Goal: Task Accomplishment & Management: Manage account settings

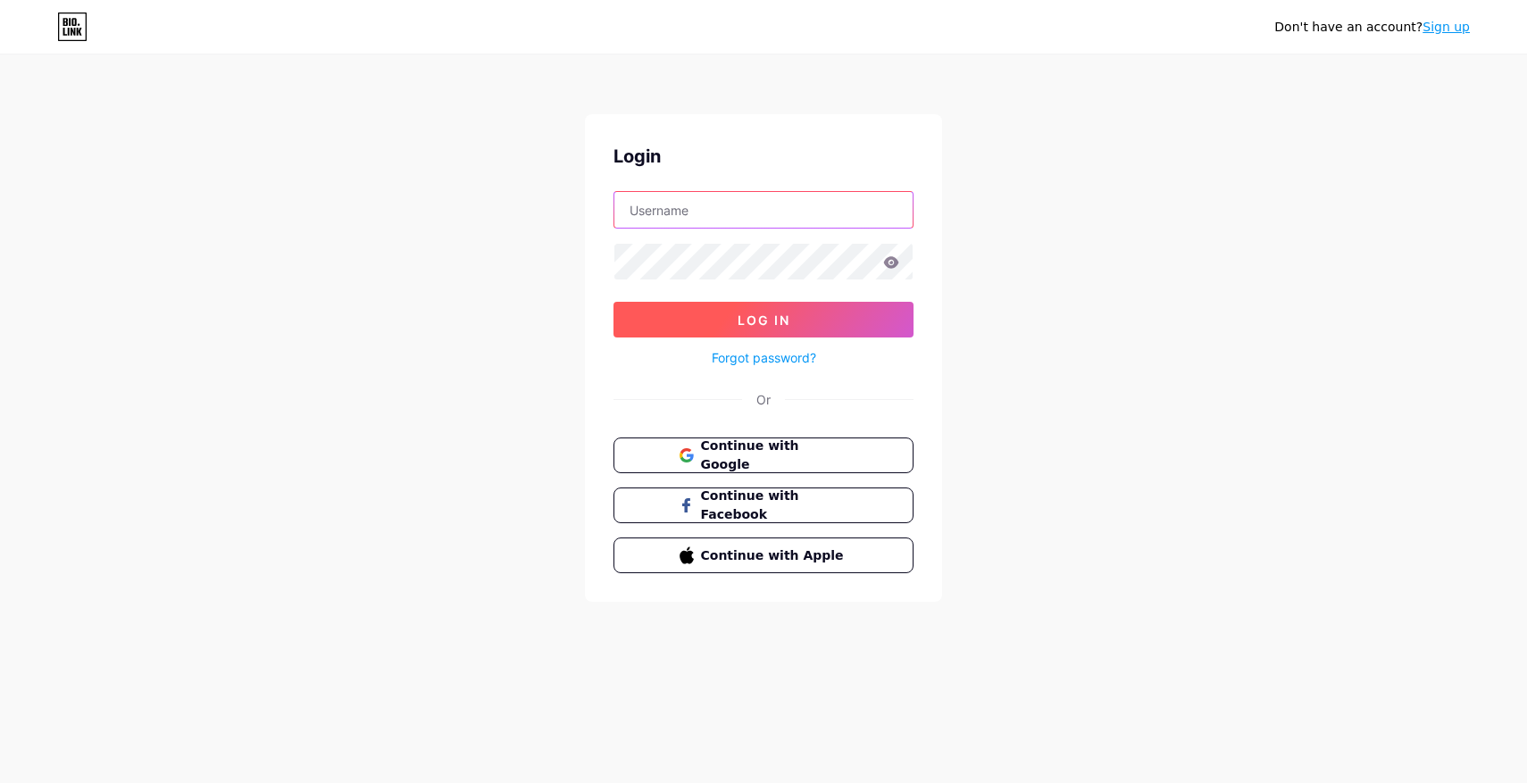
type input "elsargsyan96@gmail.com"
click at [774, 307] on button "Log In" at bounding box center [763, 320] width 300 height 36
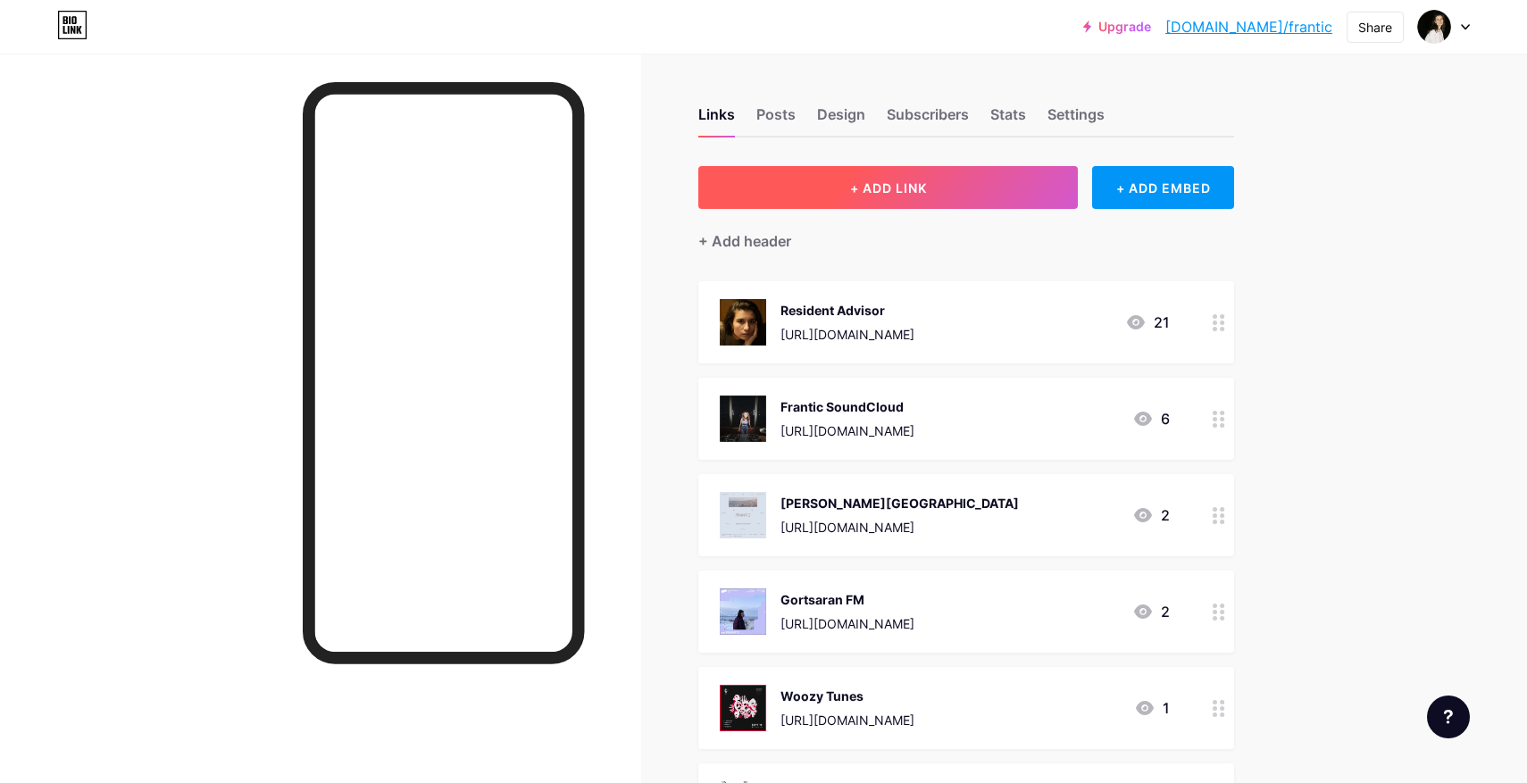
click at [906, 192] on span "+ ADD LINK" at bounding box center [888, 187] width 77 height 15
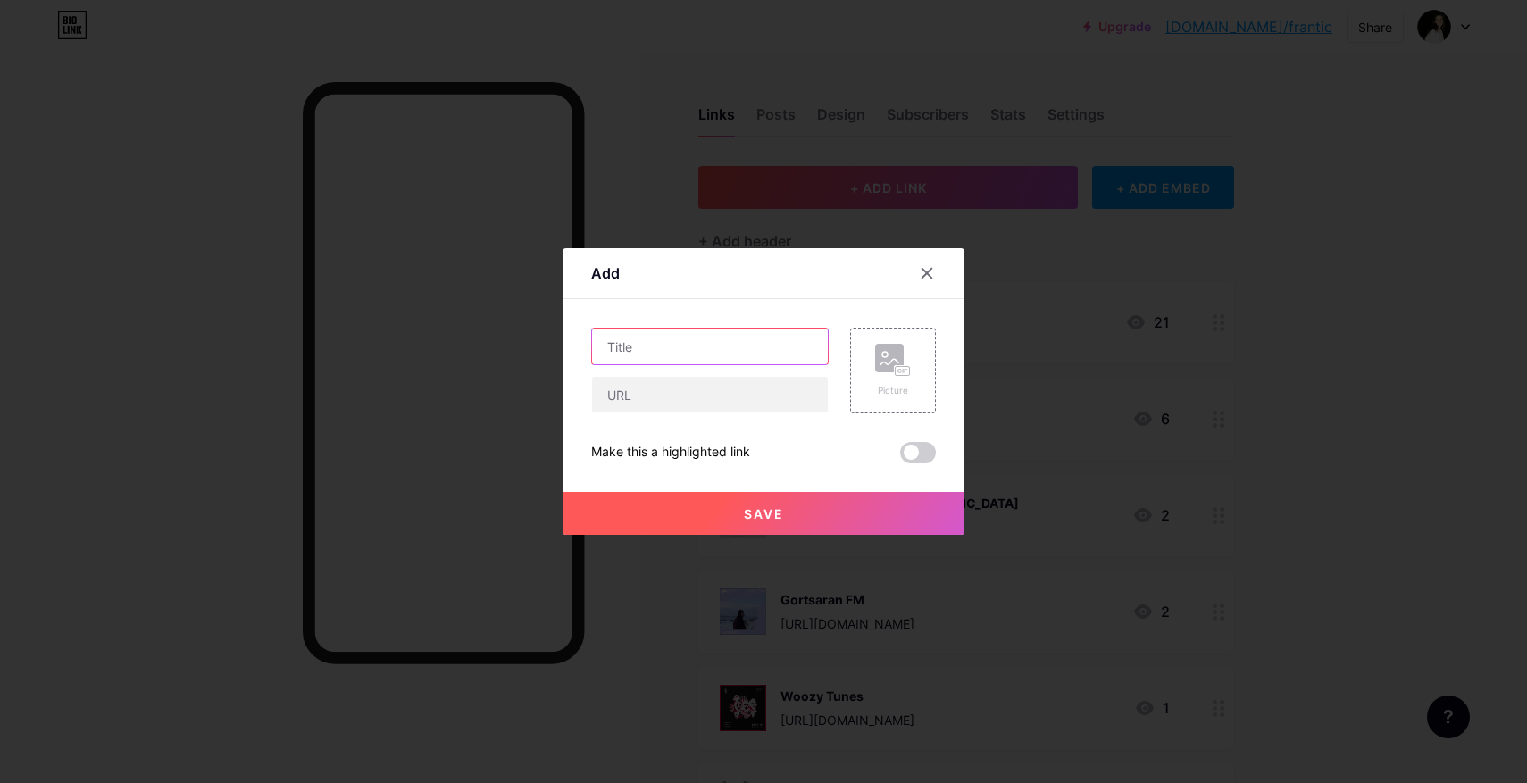
click at [739, 355] on input "text" at bounding box center [710, 347] width 236 height 36
paste input "FRANTIC | HÖR ON TOUR: [GEOGRAPHIC_DATA] - [DATE]"
type input "FRANTIC | HÖR ON TOUR: [GEOGRAPHIC_DATA] - [DATE]"
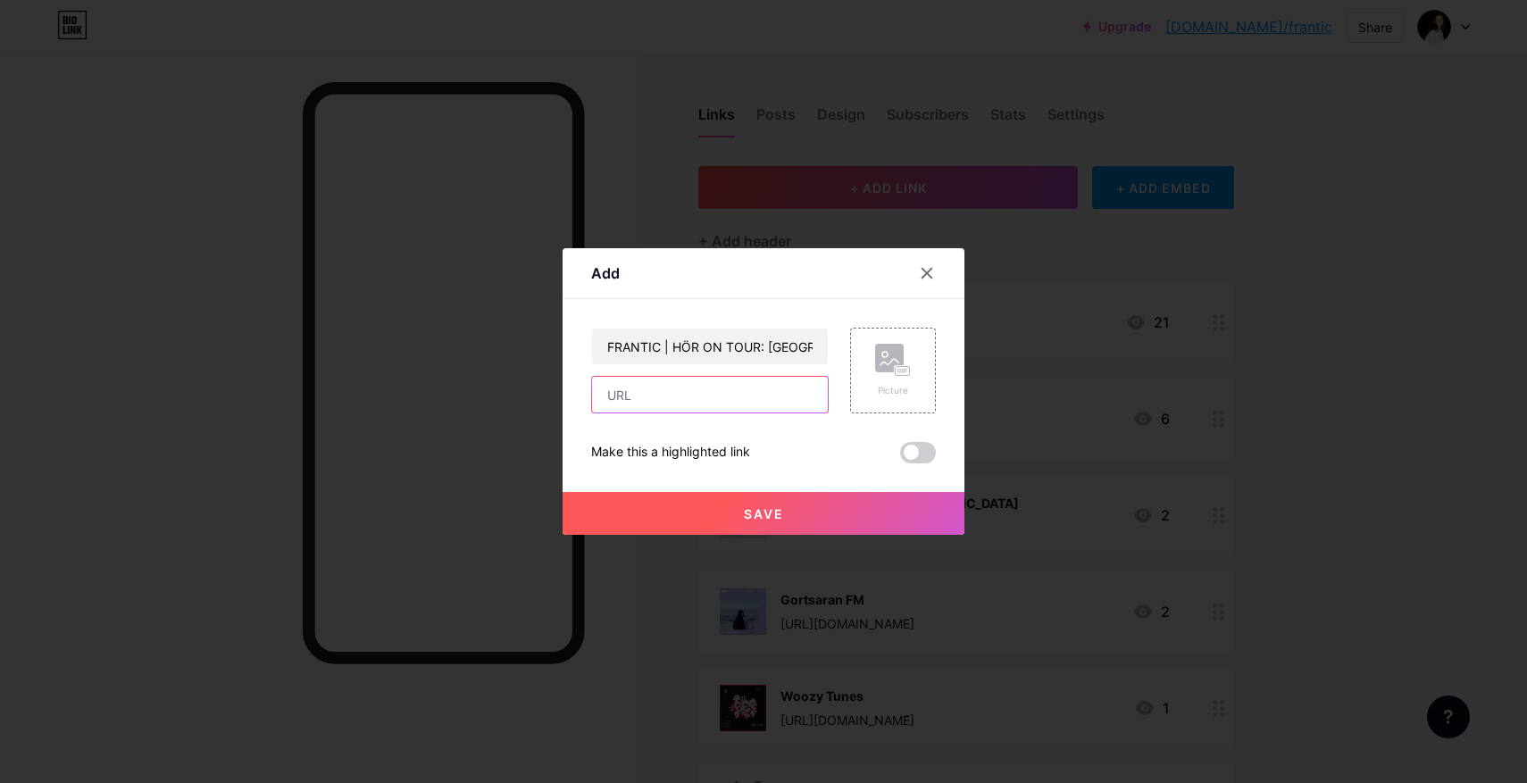
click at [768, 398] on input "text" at bounding box center [710, 395] width 236 height 36
paste input "[URL][DOMAIN_NAME]"
type input "[URL][DOMAIN_NAME]"
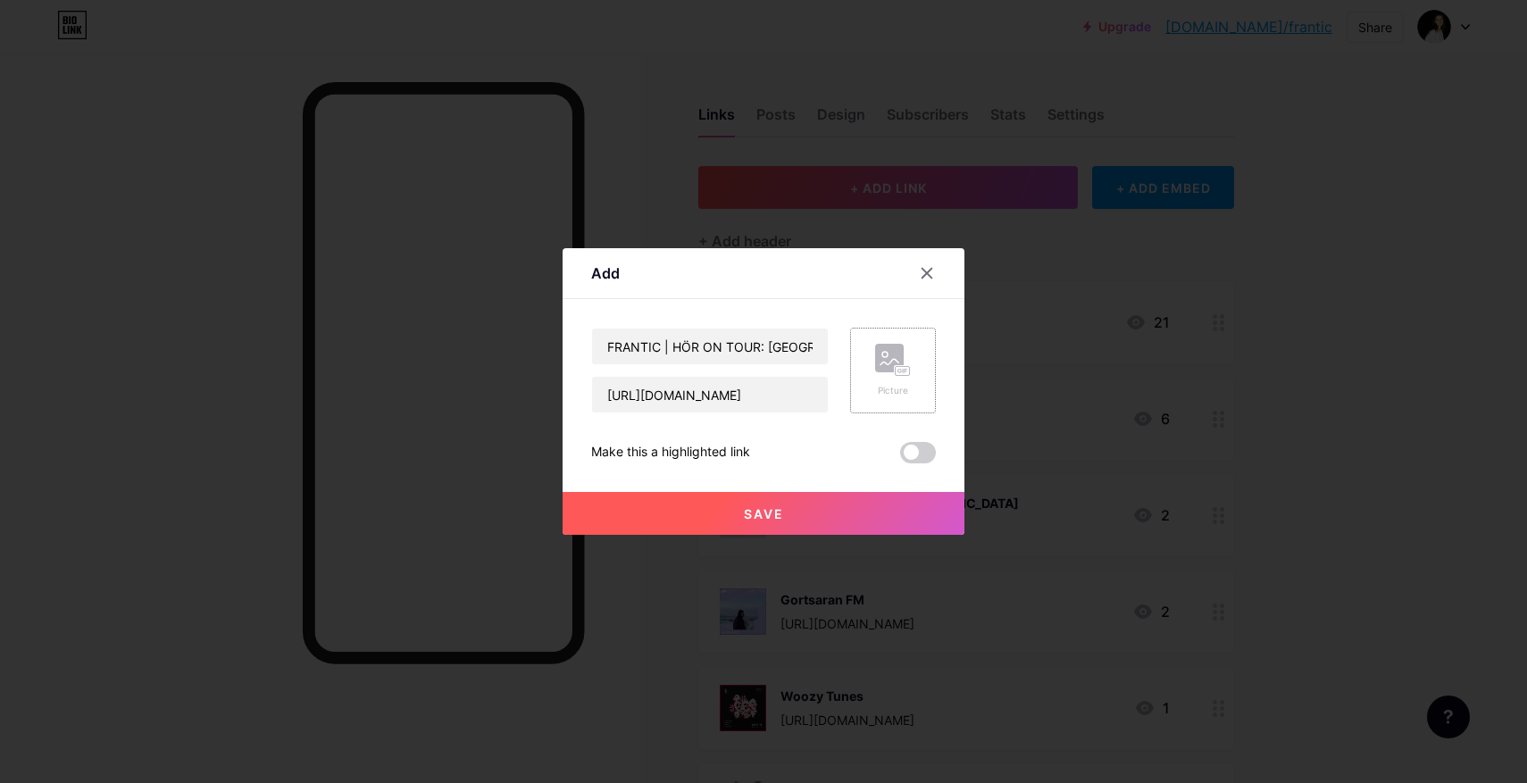
click at [910, 368] on rect at bounding box center [903, 371] width 16 height 11
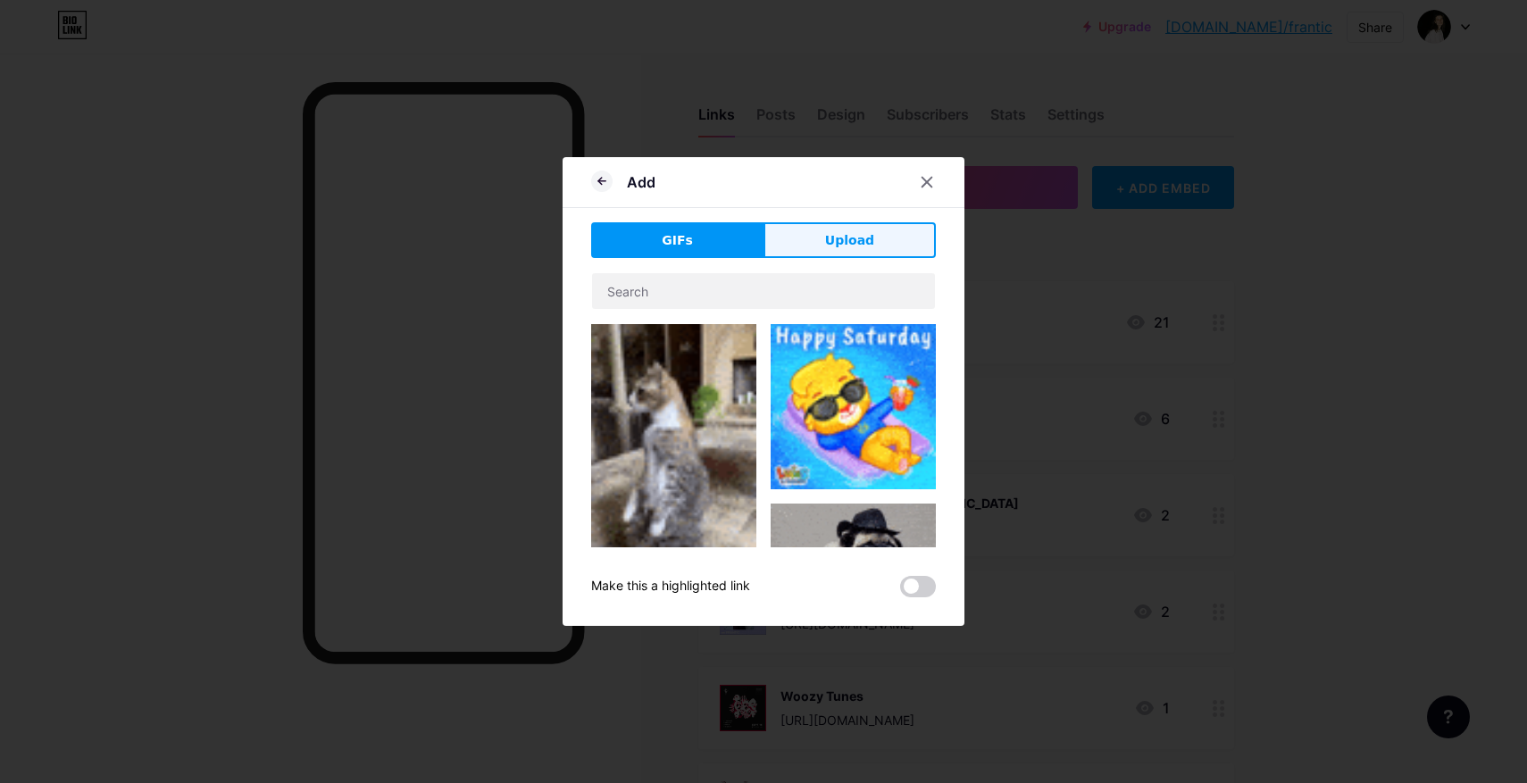
click at [828, 244] on span "Upload" at bounding box center [849, 240] width 49 height 19
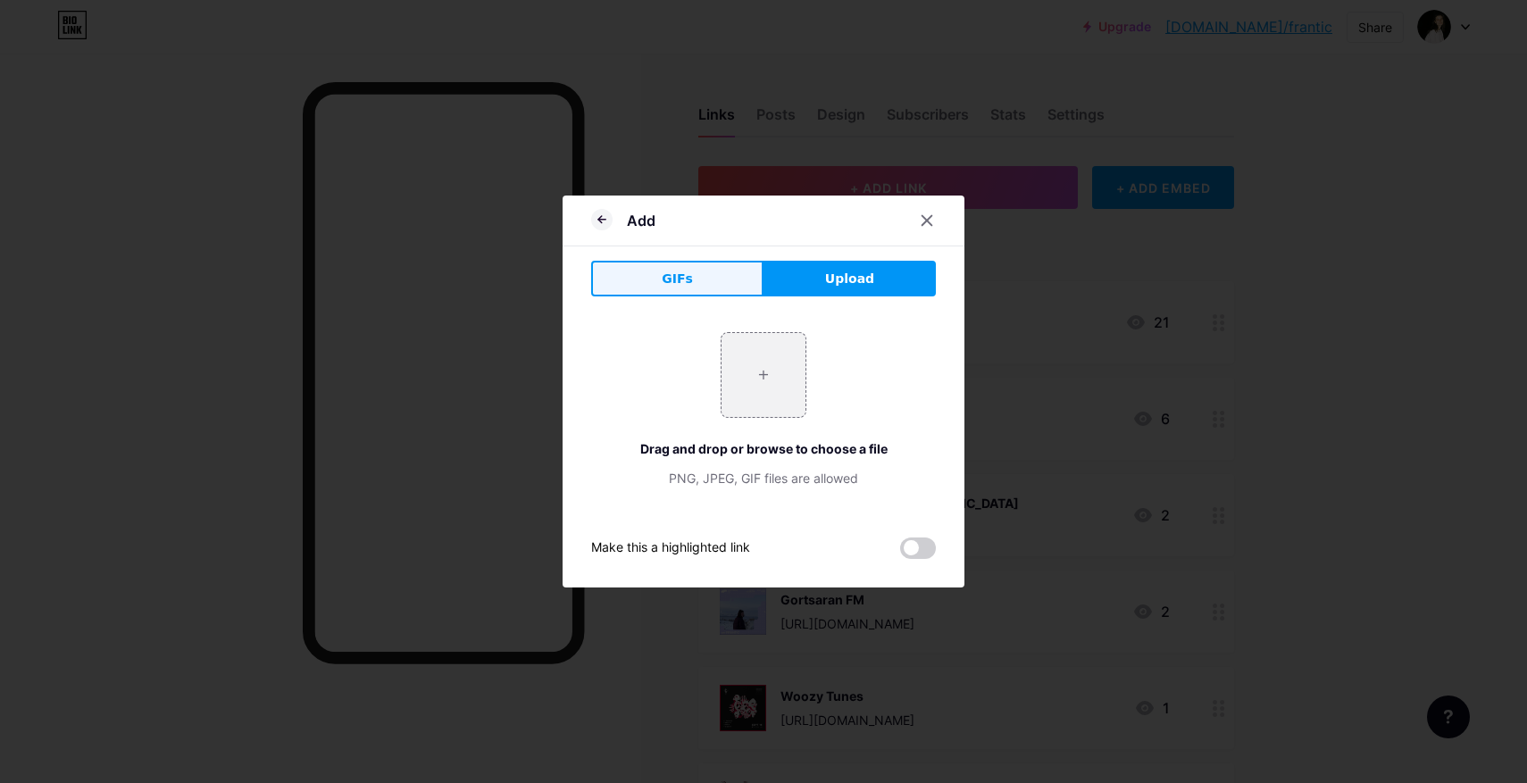
click at [663, 276] on button "GIFs" at bounding box center [677, 279] width 172 height 36
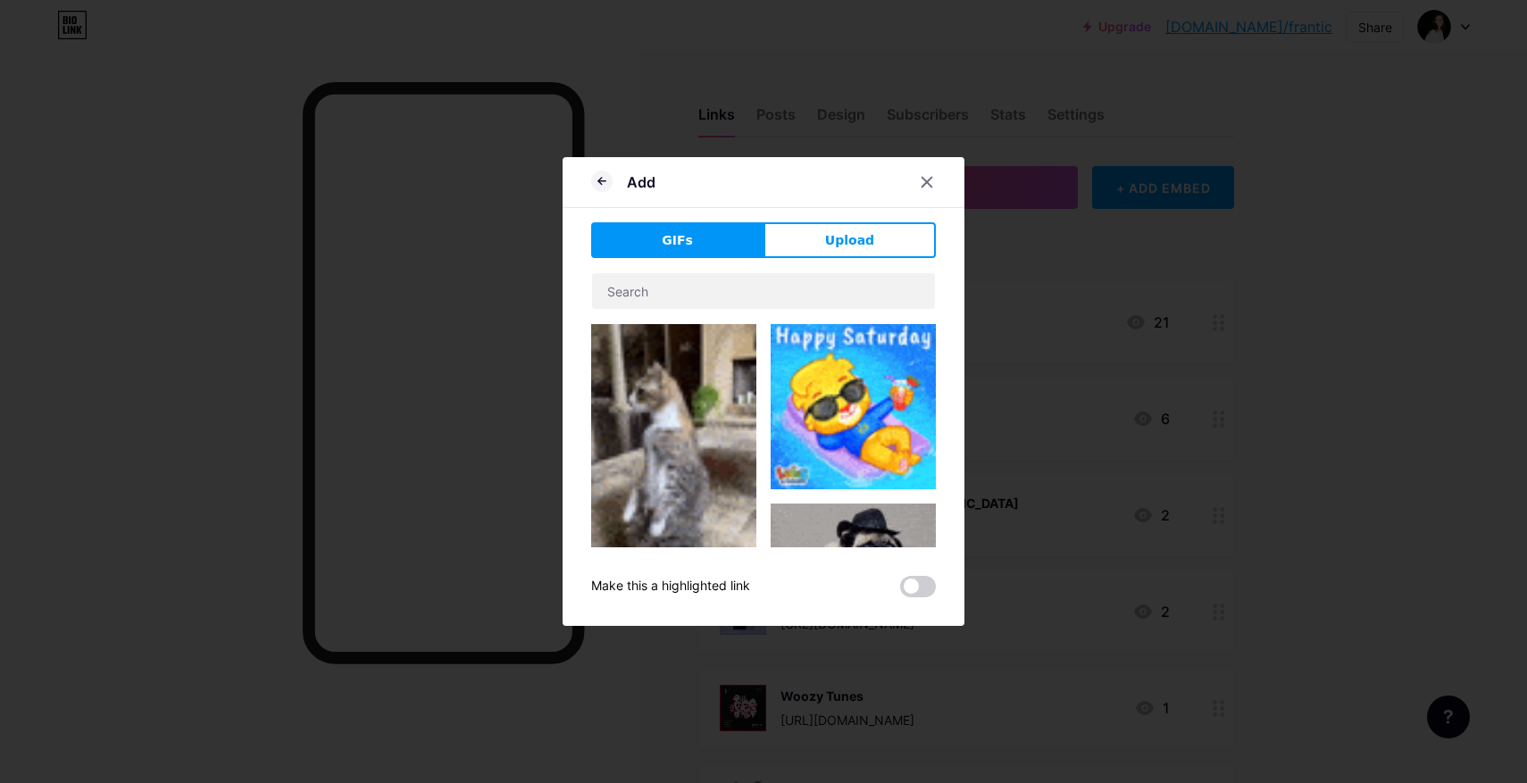
click at [616, 209] on div "Add GIFs Upload Content YouTube Play YouTube video without leaving your page. A…" at bounding box center [764, 391] width 402 height 469
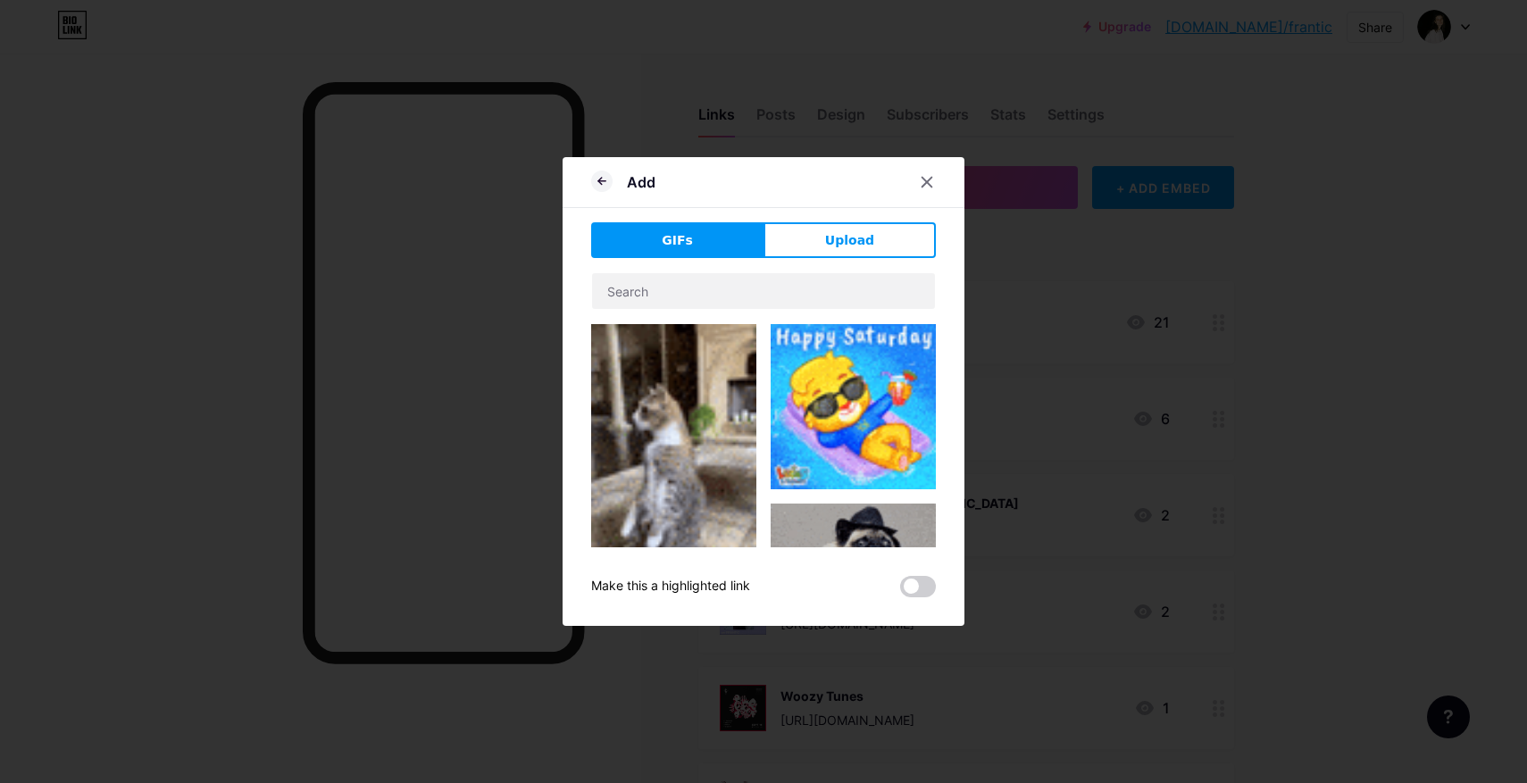
click at [610, 193] on div "Add" at bounding box center [623, 182] width 64 height 32
click at [604, 183] on icon at bounding box center [601, 181] width 21 height 21
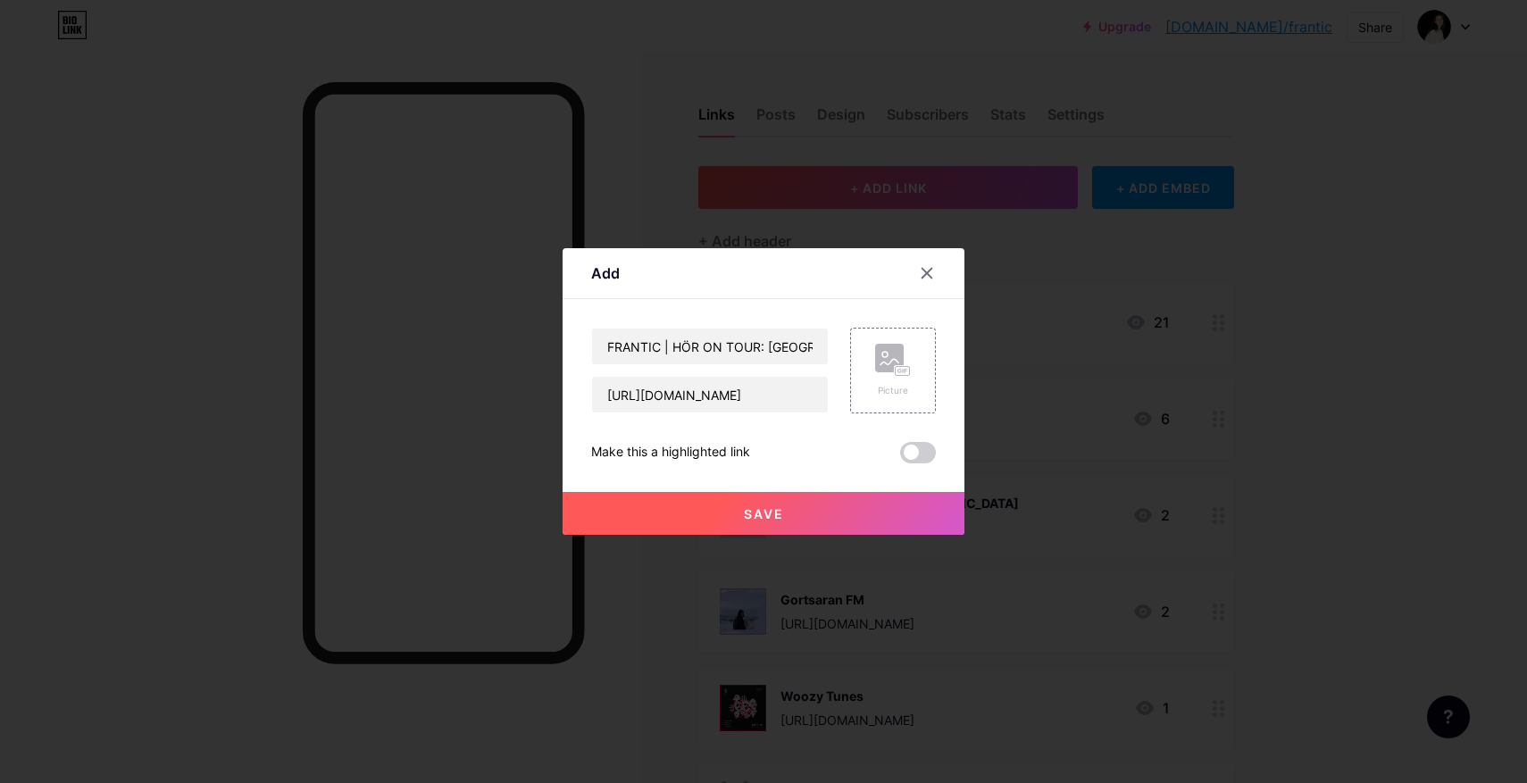
click at [918, 443] on span at bounding box center [918, 452] width 36 height 21
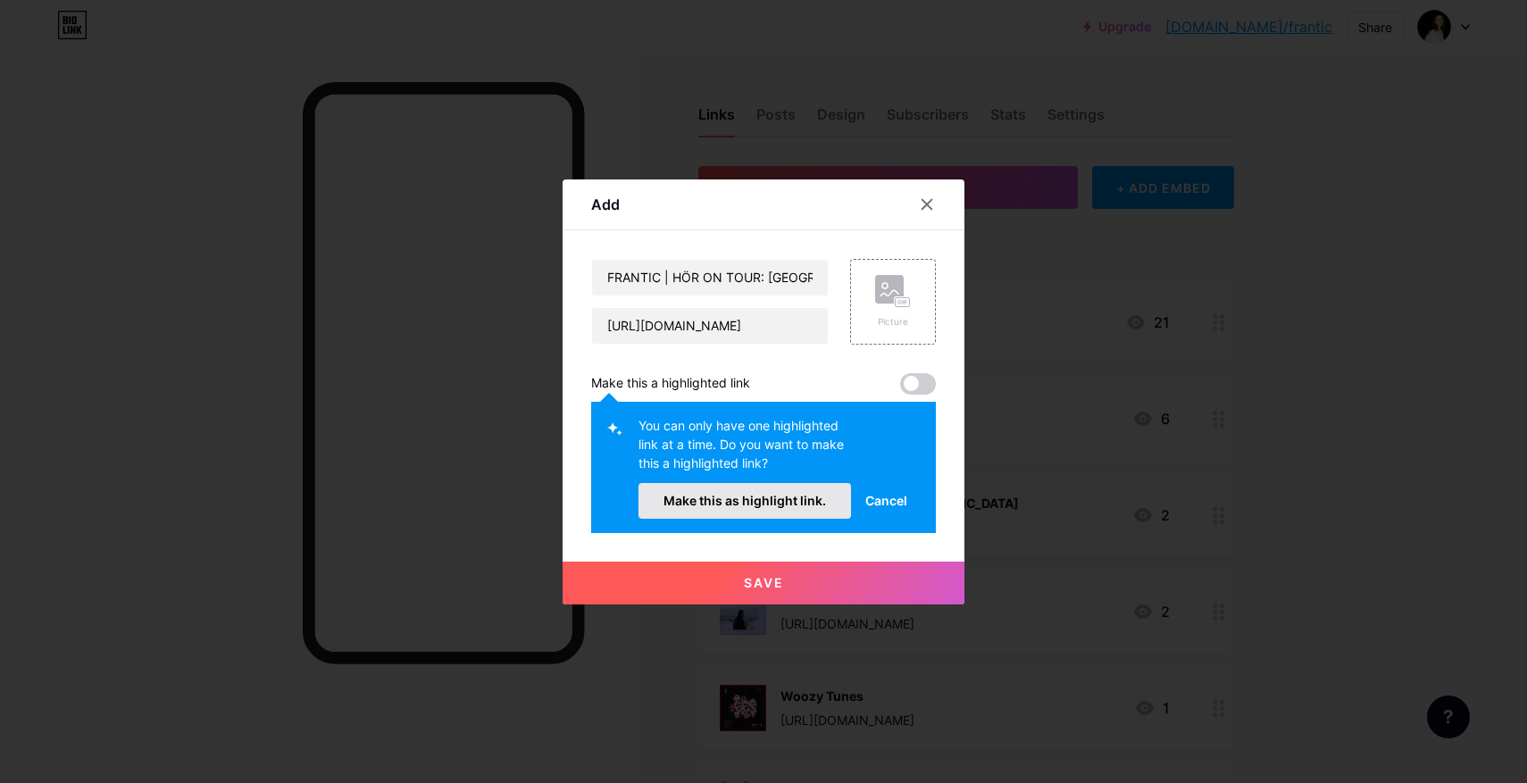
click at [785, 505] on span "Make this as highlight link." at bounding box center [744, 500] width 163 height 15
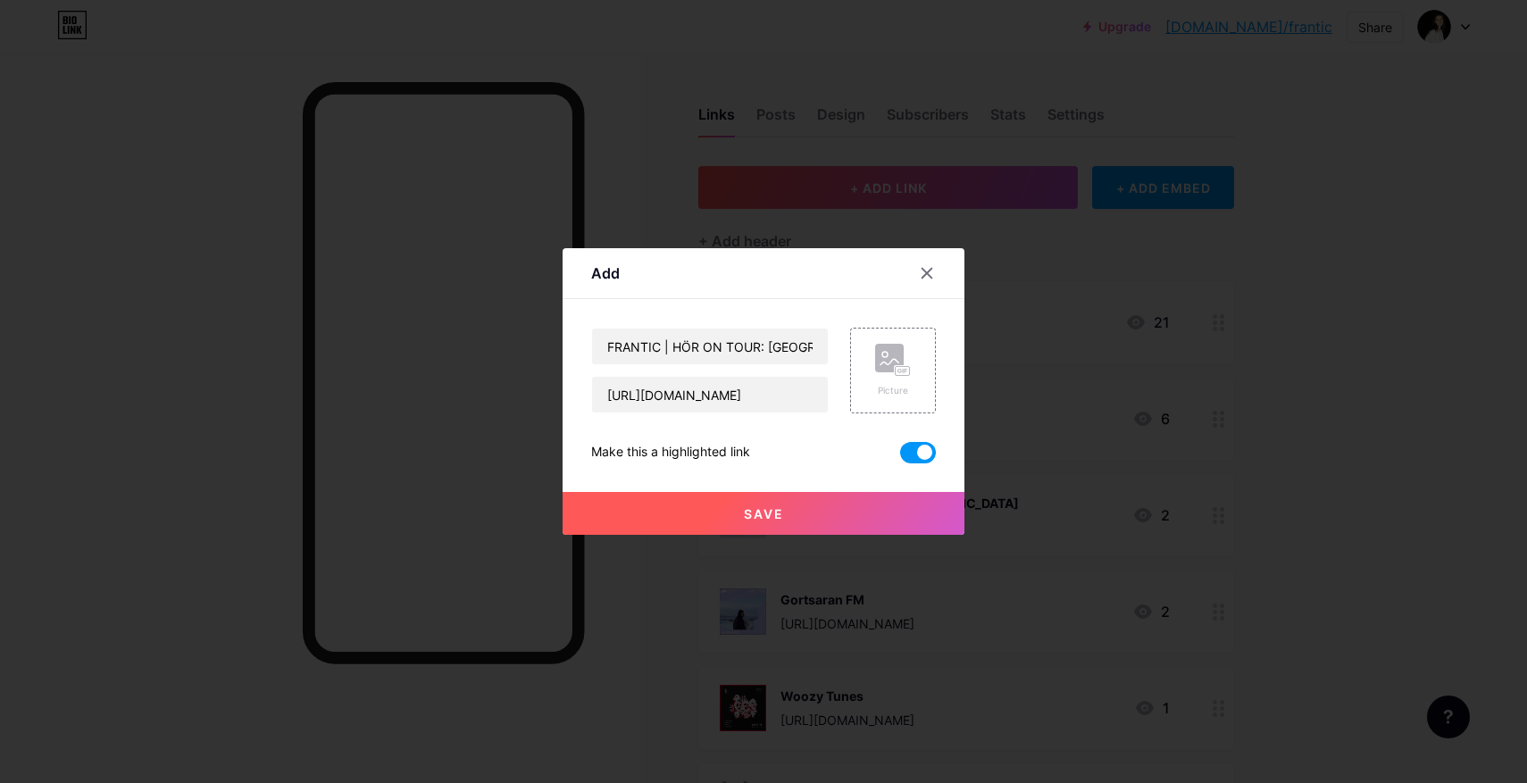
click at [805, 536] on div at bounding box center [763, 391] width 1527 height 783
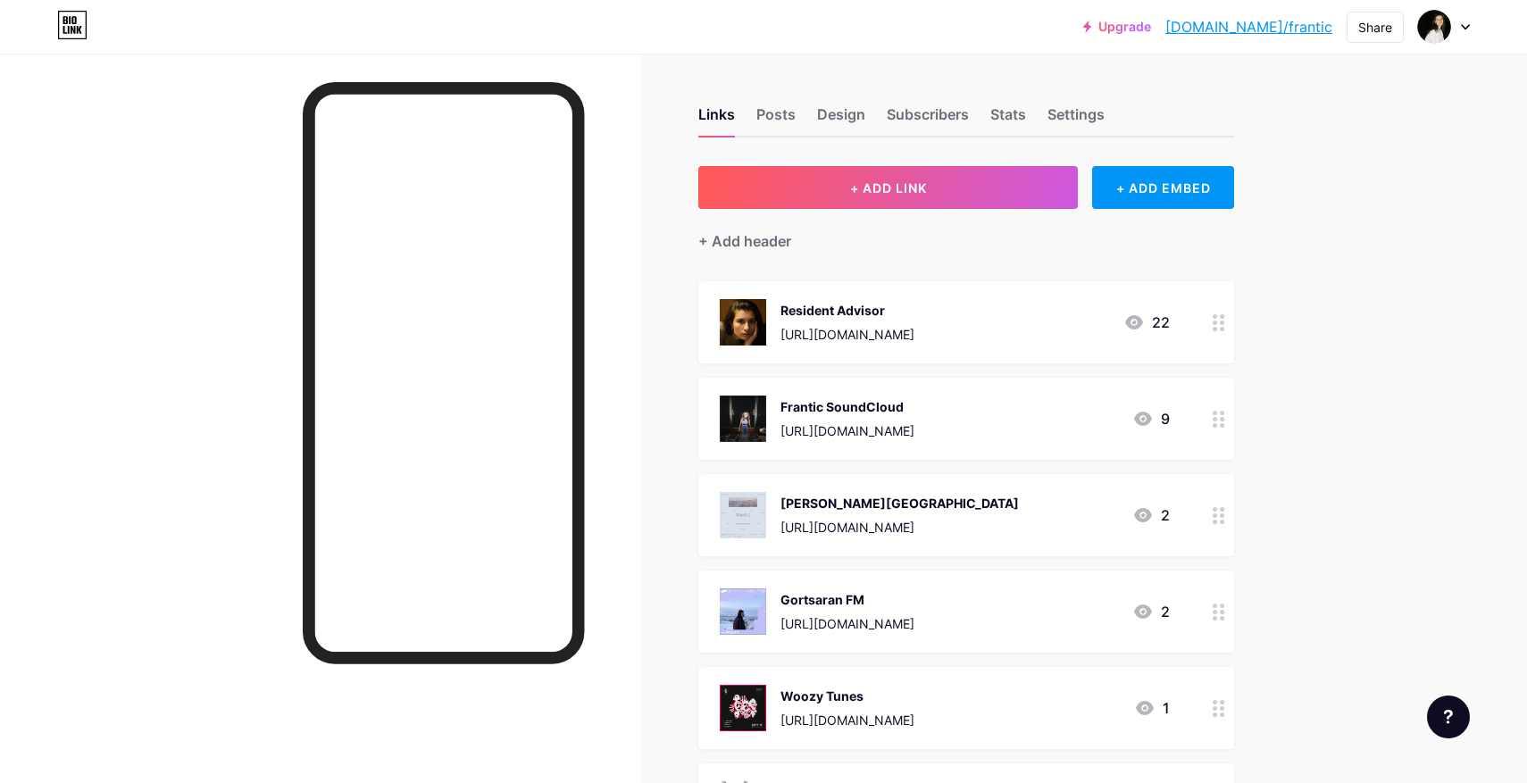
click at [923, 212] on div "+ Add header" at bounding box center [966, 231] width 536 height 44
click at [899, 189] on span "+ ADD LINK" at bounding box center [888, 187] width 77 height 15
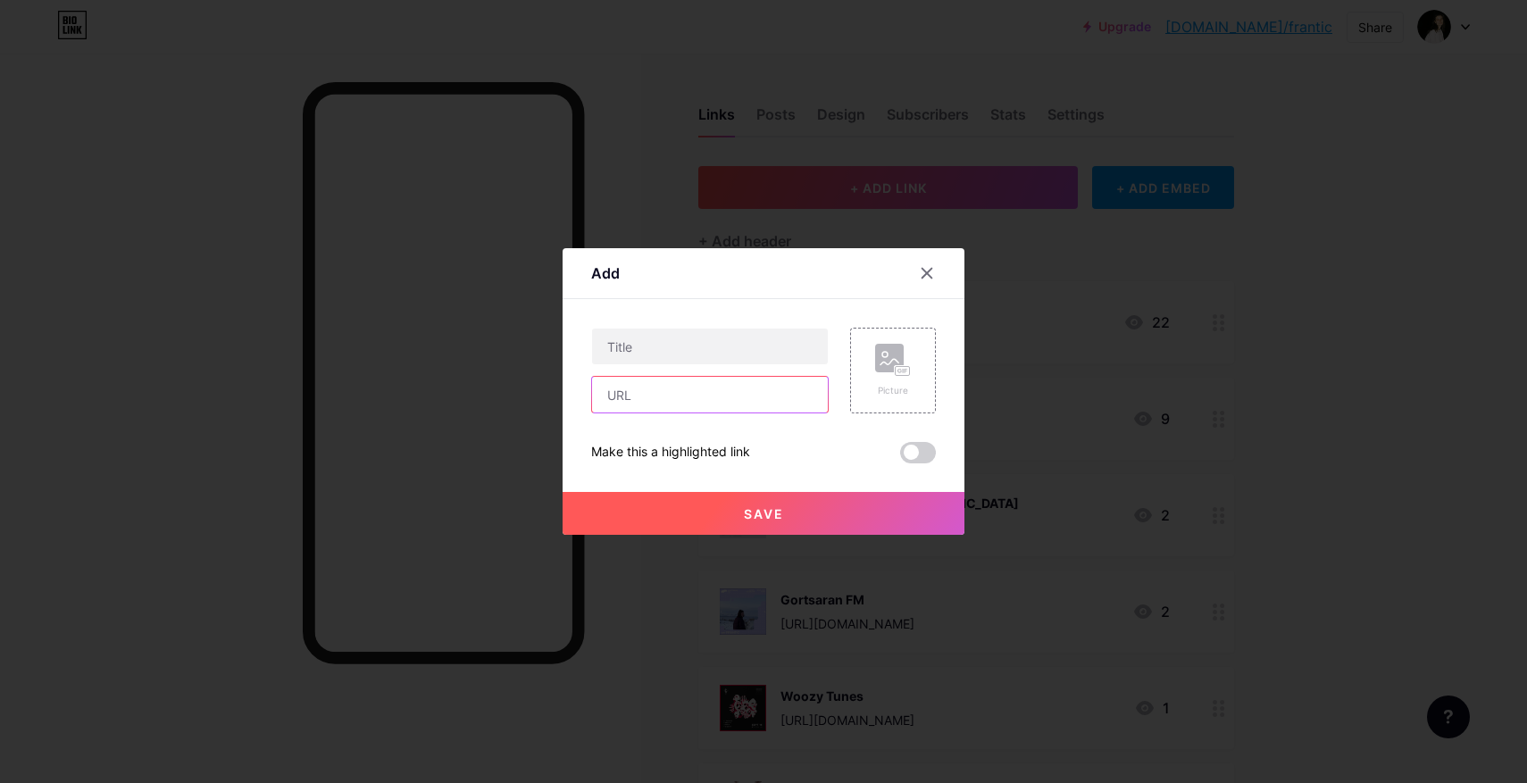
click at [735, 406] on input "text" at bounding box center [710, 395] width 236 height 36
paste input "[URL][DOMAIN_NAME]"
type input "[URL][DOMAIN_NAME]"
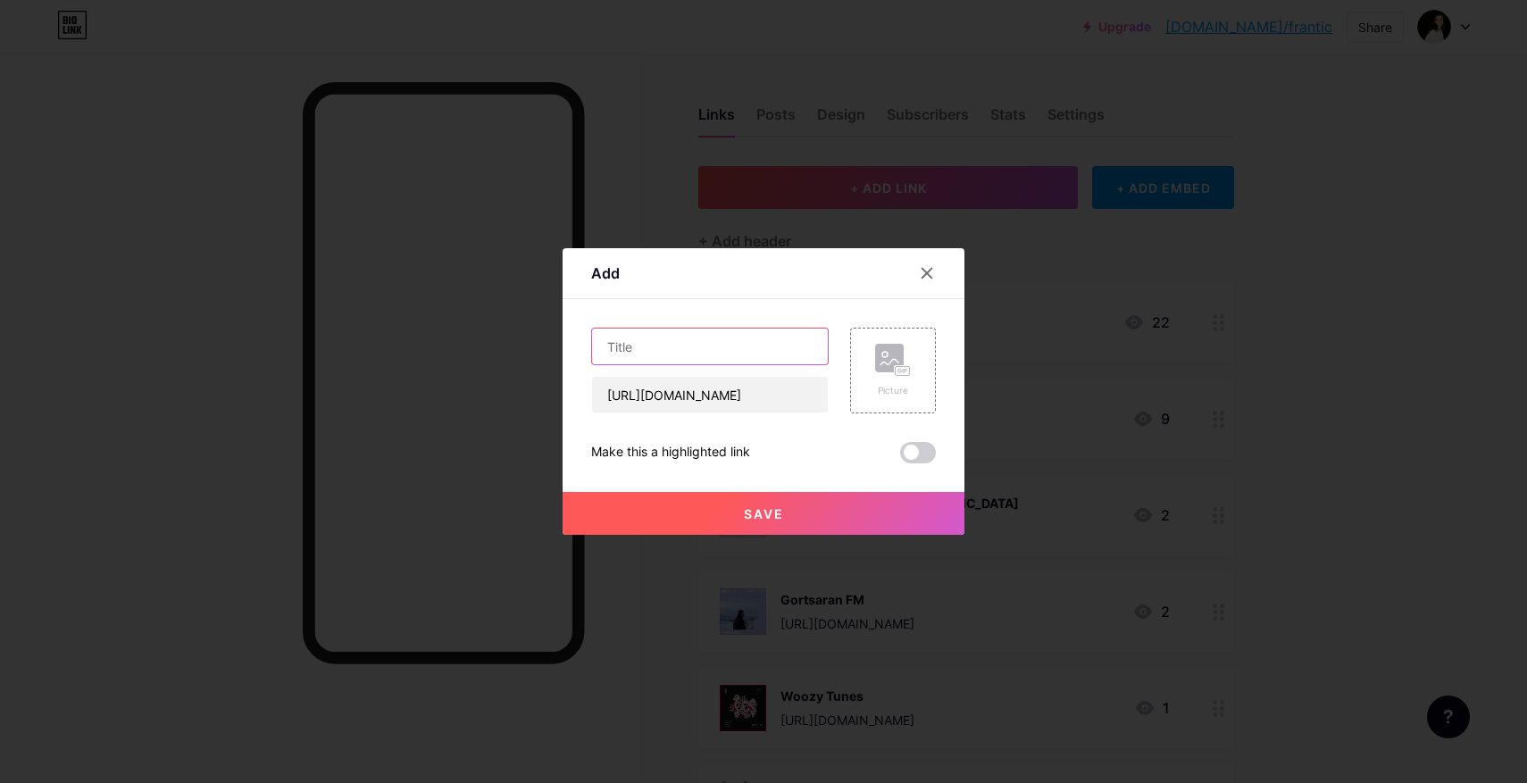
click at [780, 344] on input "text" at bounding box center [710, 347] width 236 height 36
paste input "FRANTIC | HÖR ON TOUR: [GEOGRAPHIC_DATA] - [DATE]"
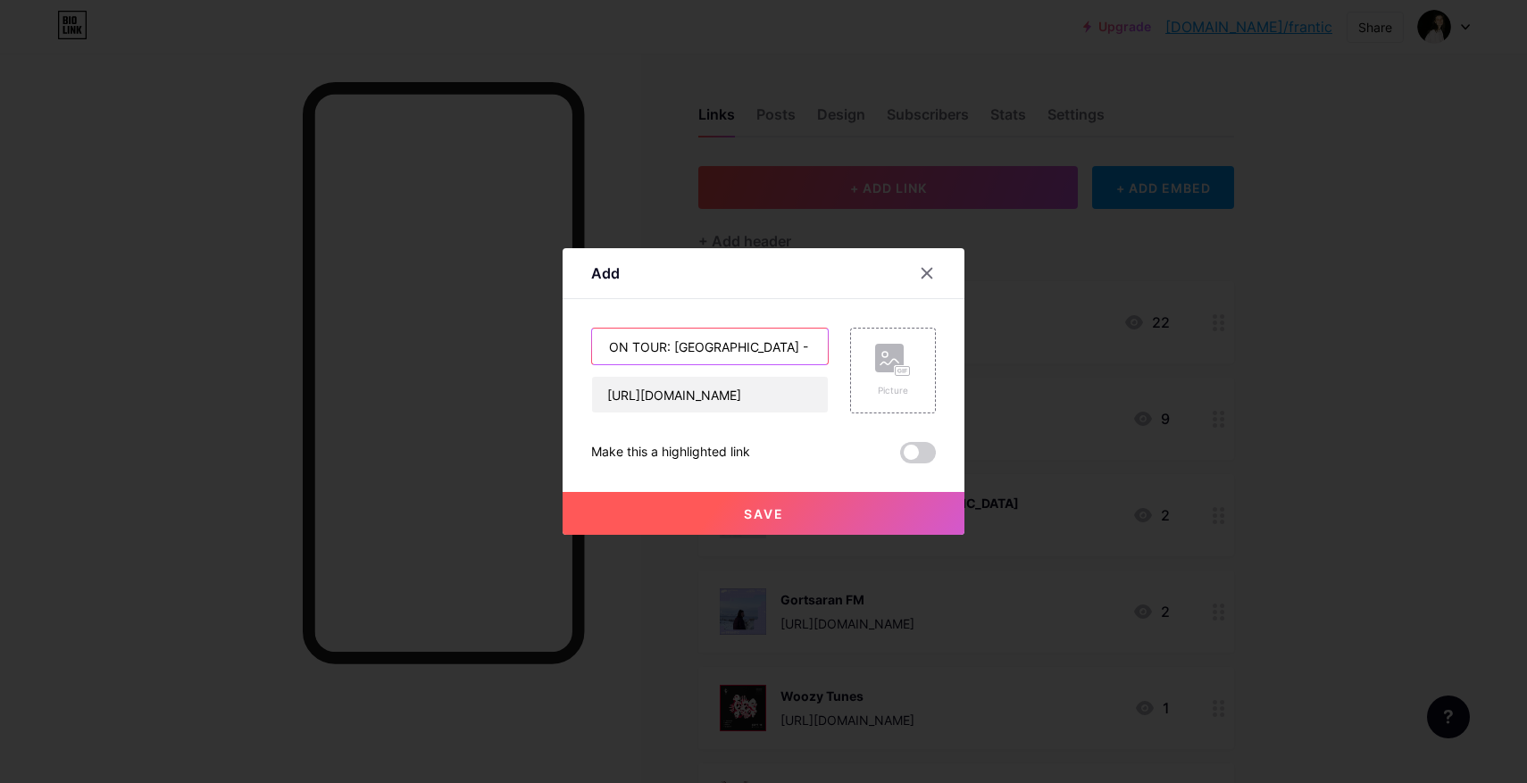
type input "FRANTIC | HÖR ON TOUR: [GEOGRAPHIC_DATA] - [DATE]"
click at [858, 493] on button "Save" at bounding box center [764, 513] width 402 height 43
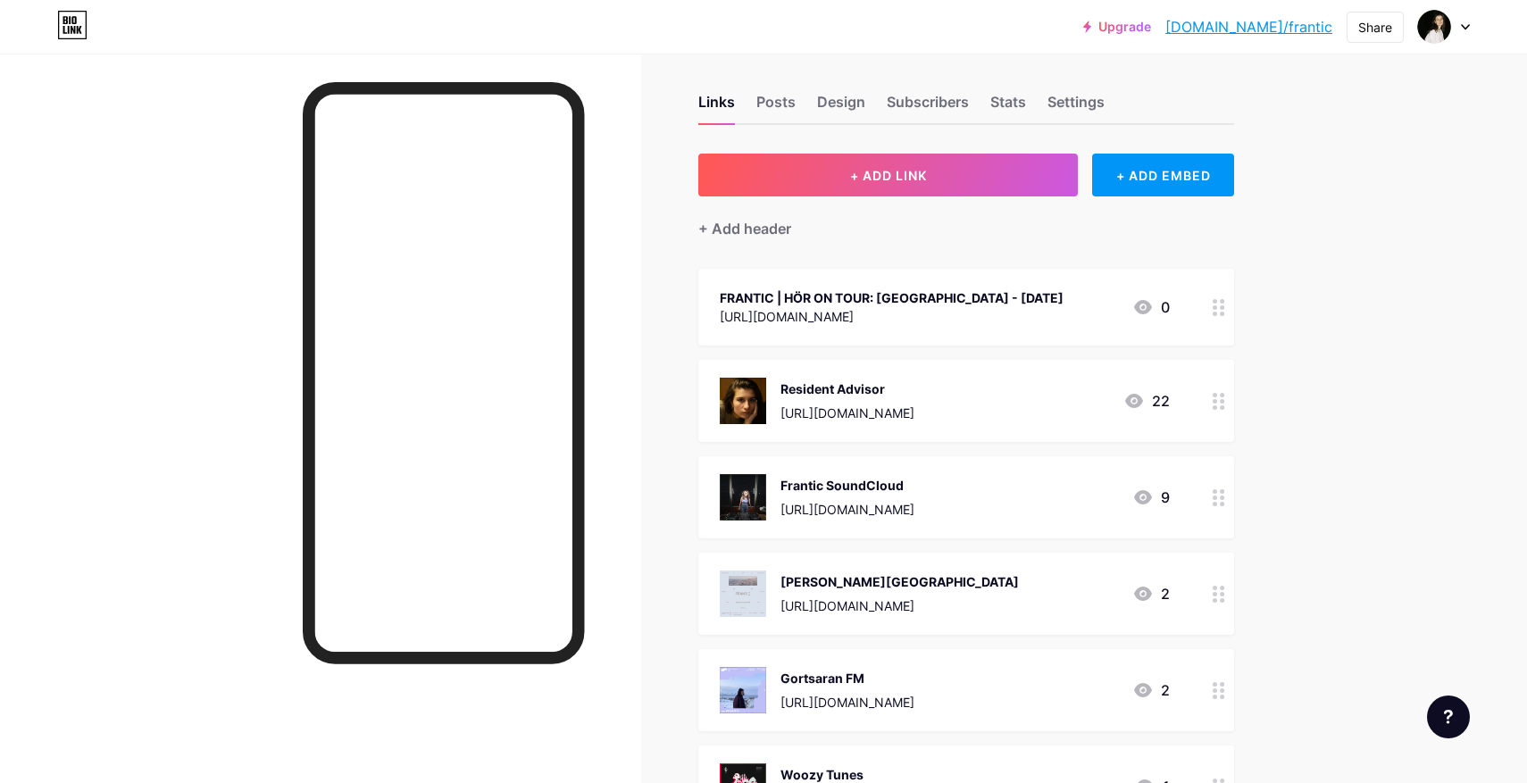
scroll to position [4, 0]
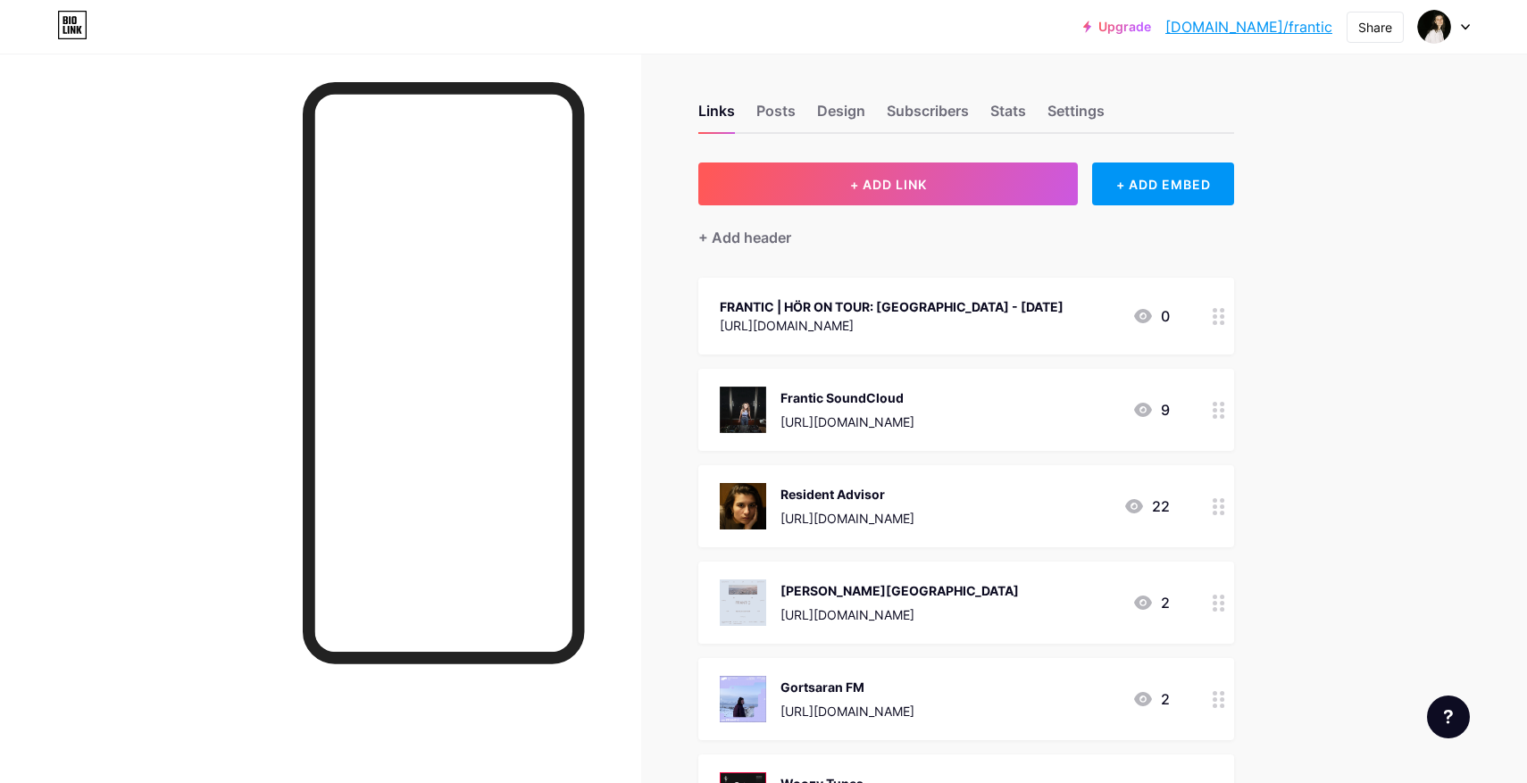
click at [876, 416] on div "[URL][DOMAIN_NAME]" at bounding box center [847, 422] width 134 height 19
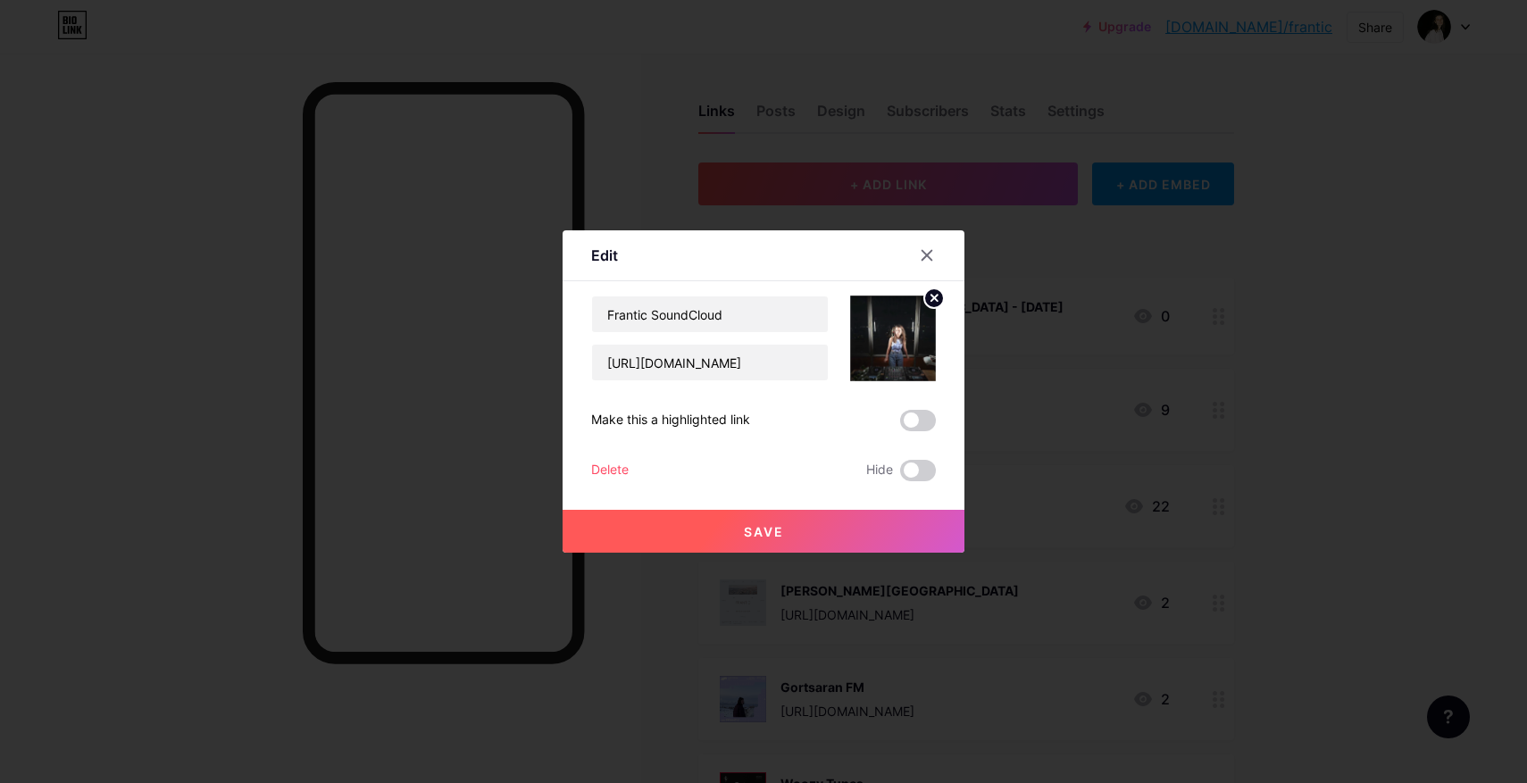
click at [876, 416] on div "Make this a highlighted link" at bounding box center [763, 420] width 345 height 21
click at [929, 296] on circle at bounding box center [934, 298] width 20 height 20
click at [653, 311] on input "Frantic SoundCloud" at bounding box center [710, 314] width 236 height 36
drag, startPoint x: 656, startPoint y: 314, endPoint x: 519, endPoint y: 314, distance: 137.5
click at [519, 314] on div "Edit Content YouTube Play YouTube video without leaving your page. ADD Vimeo Pl…" at bounding box center [763, 391] width 1527 height 783
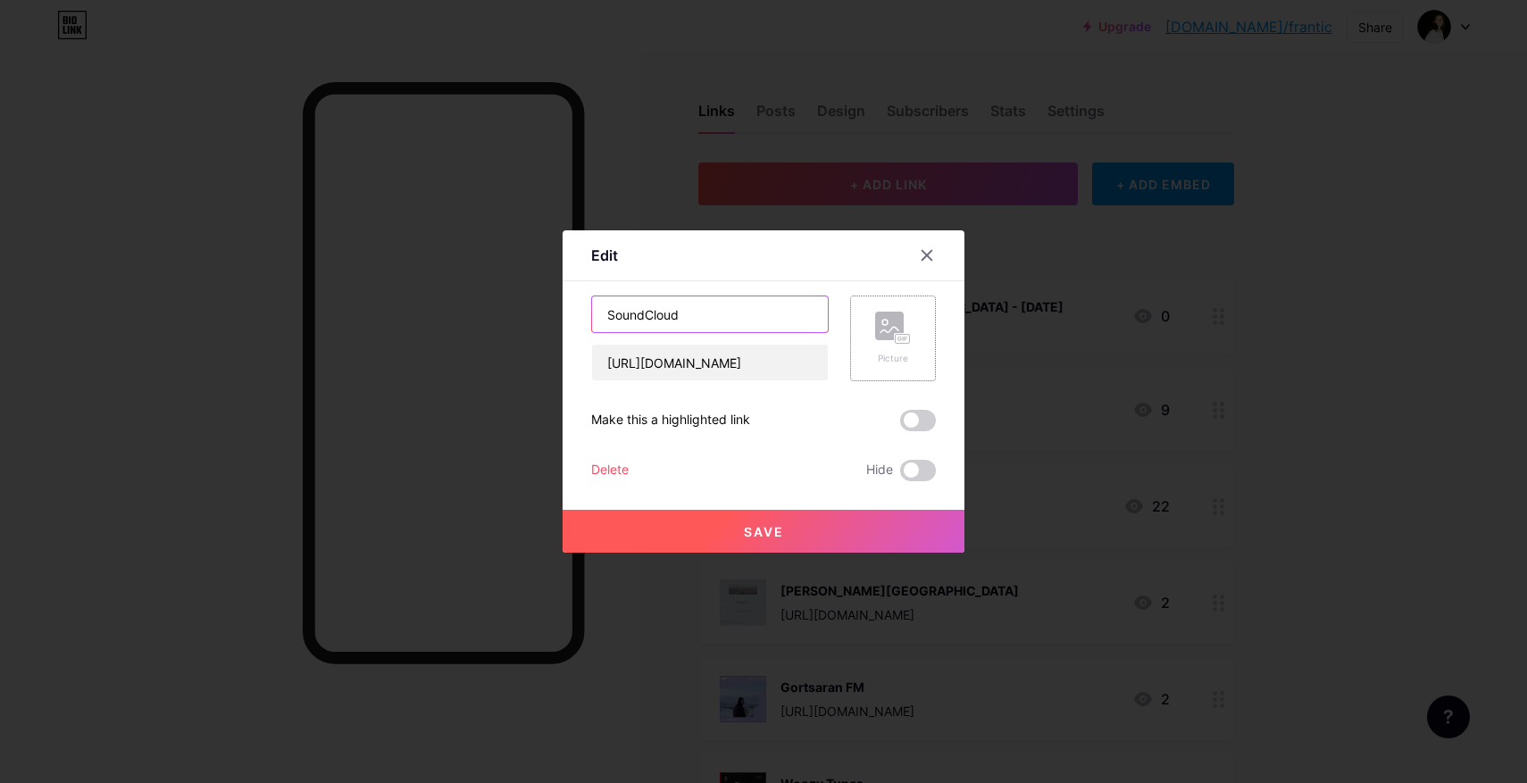
type input "SoundCloud"
click at [722, 519] on button "Save" at bounding box center [764, 531] width 402 height 43
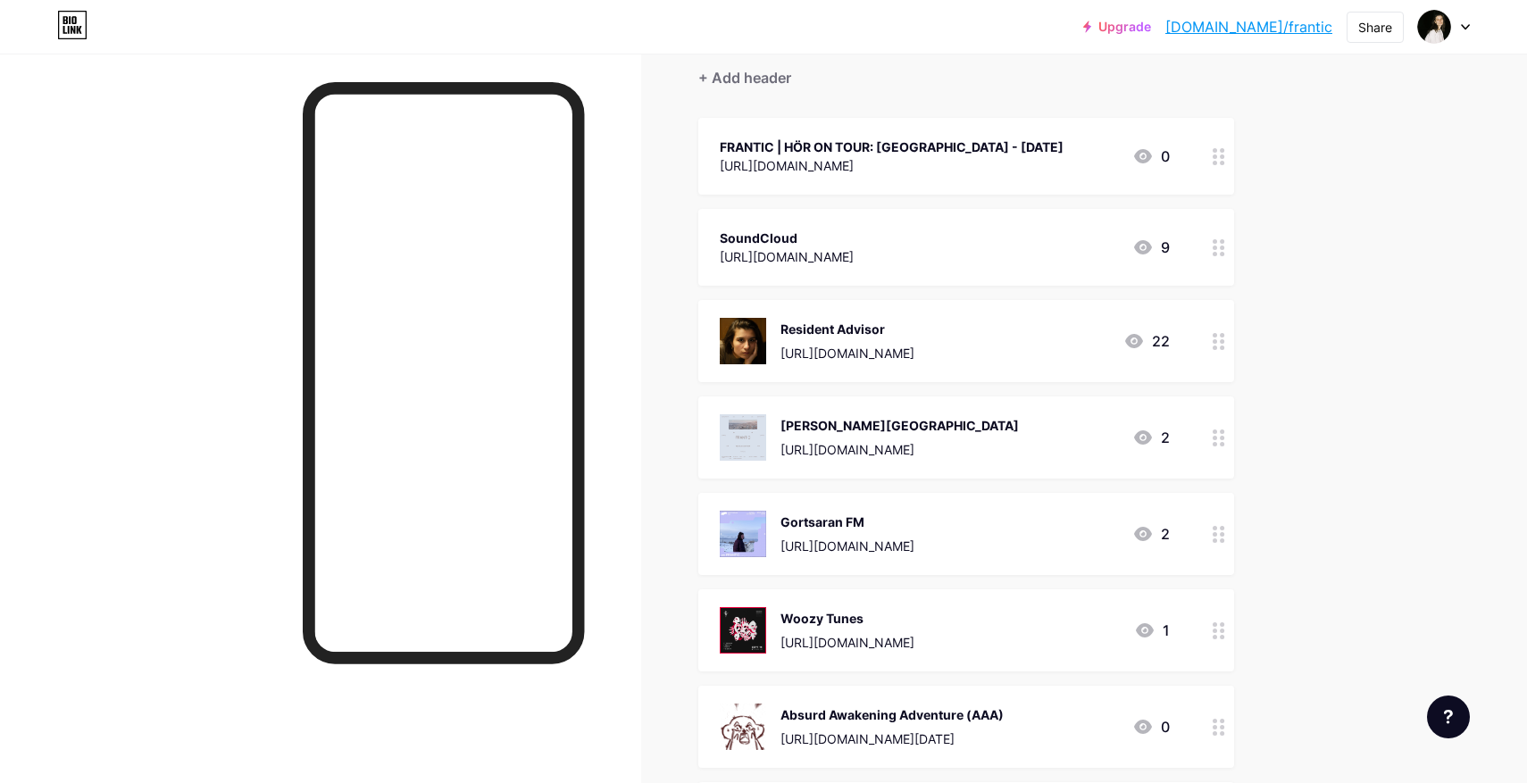
scroll to position [209, 0]
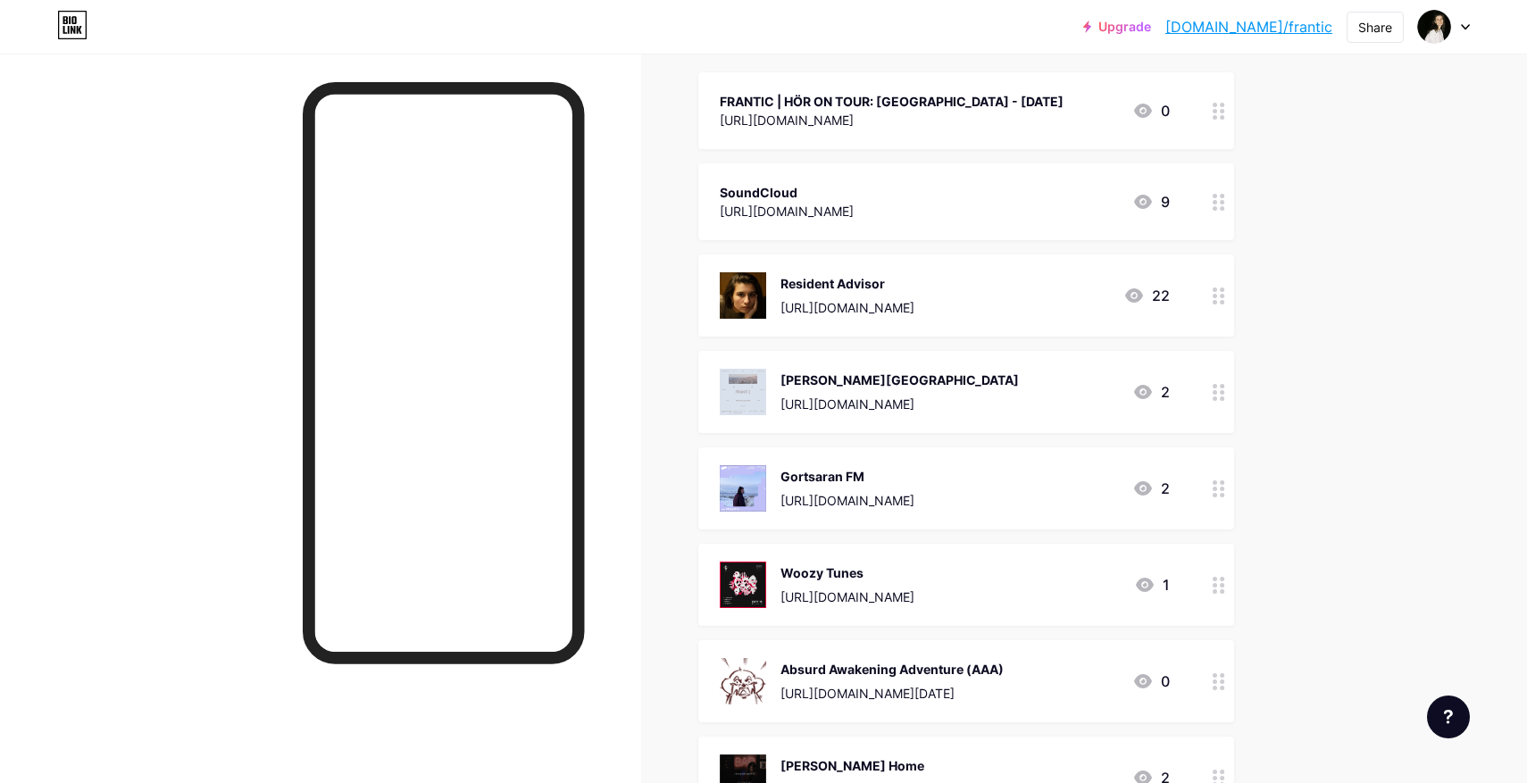
click at [1223, 396] on circle at bounding box center [1222, 398] width 4 height 4
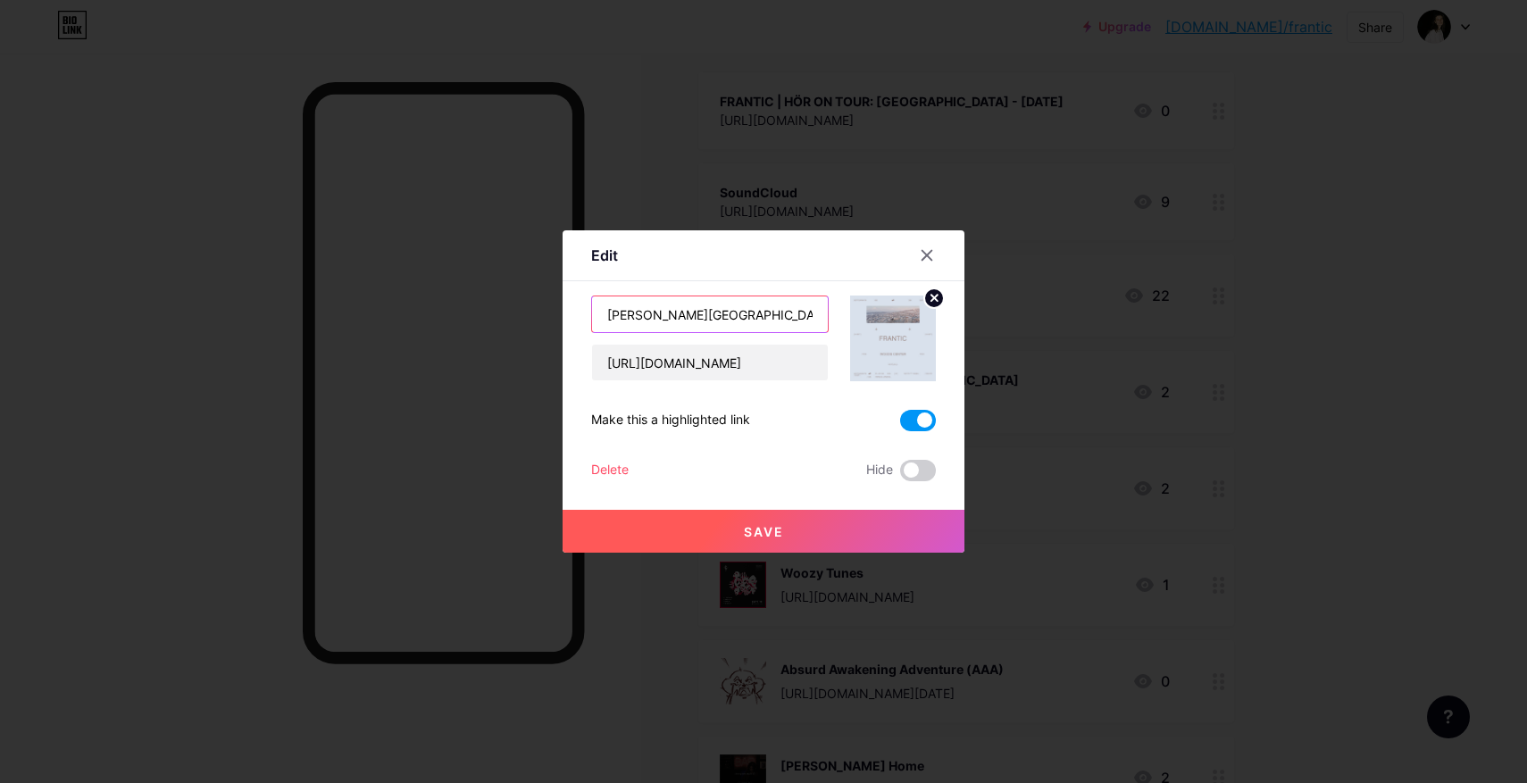
click at [747, 314] on input "Woods Center" at bounding box center [710, 314] width 236 height 36
paste input "Frantic @"
type input "Frantic @ [PERSON_NAME][GEOGRAPHIC_DATA]"
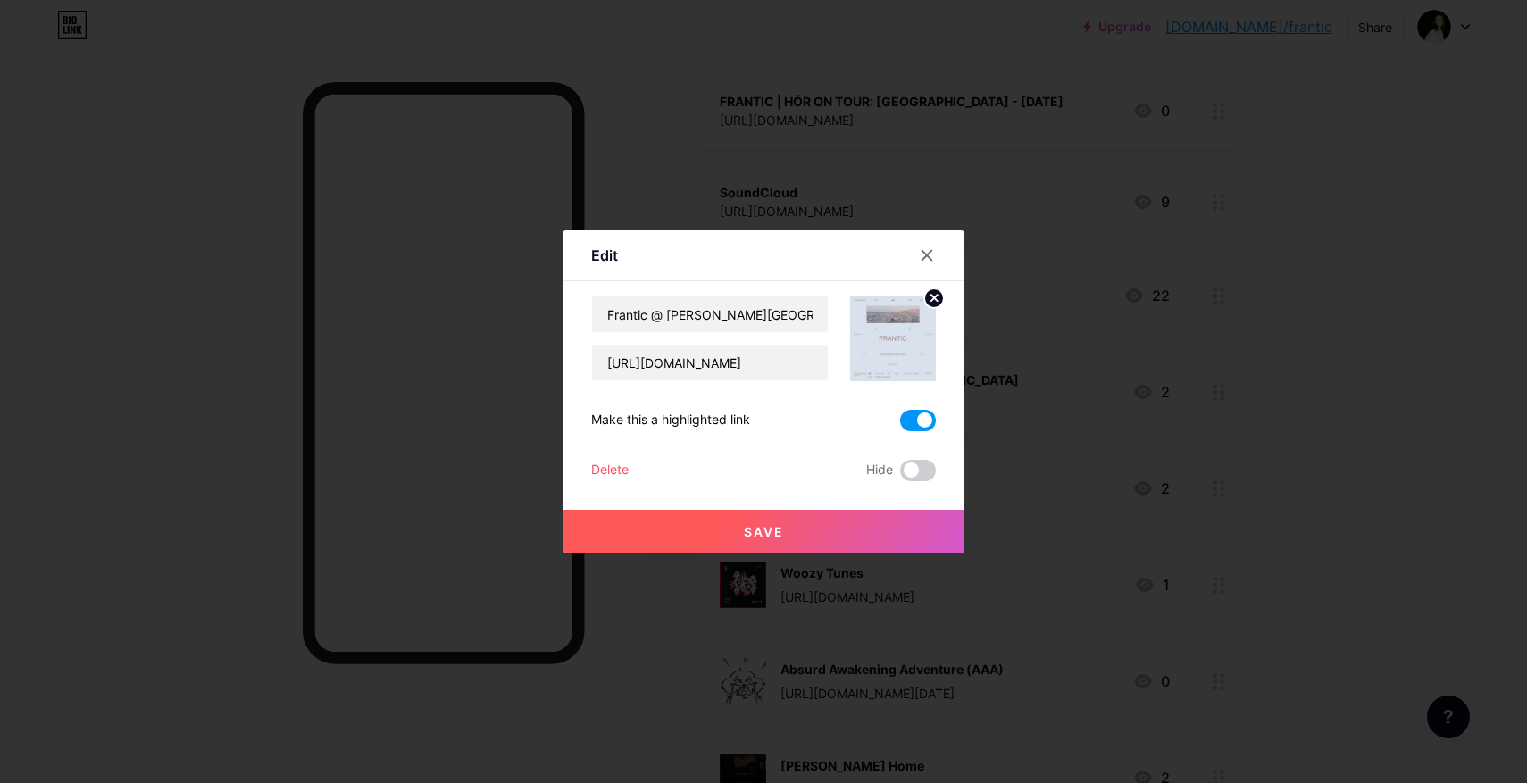
click at [757, 530] on span "Save" at bounding box center [764, 531] width 40 height 15
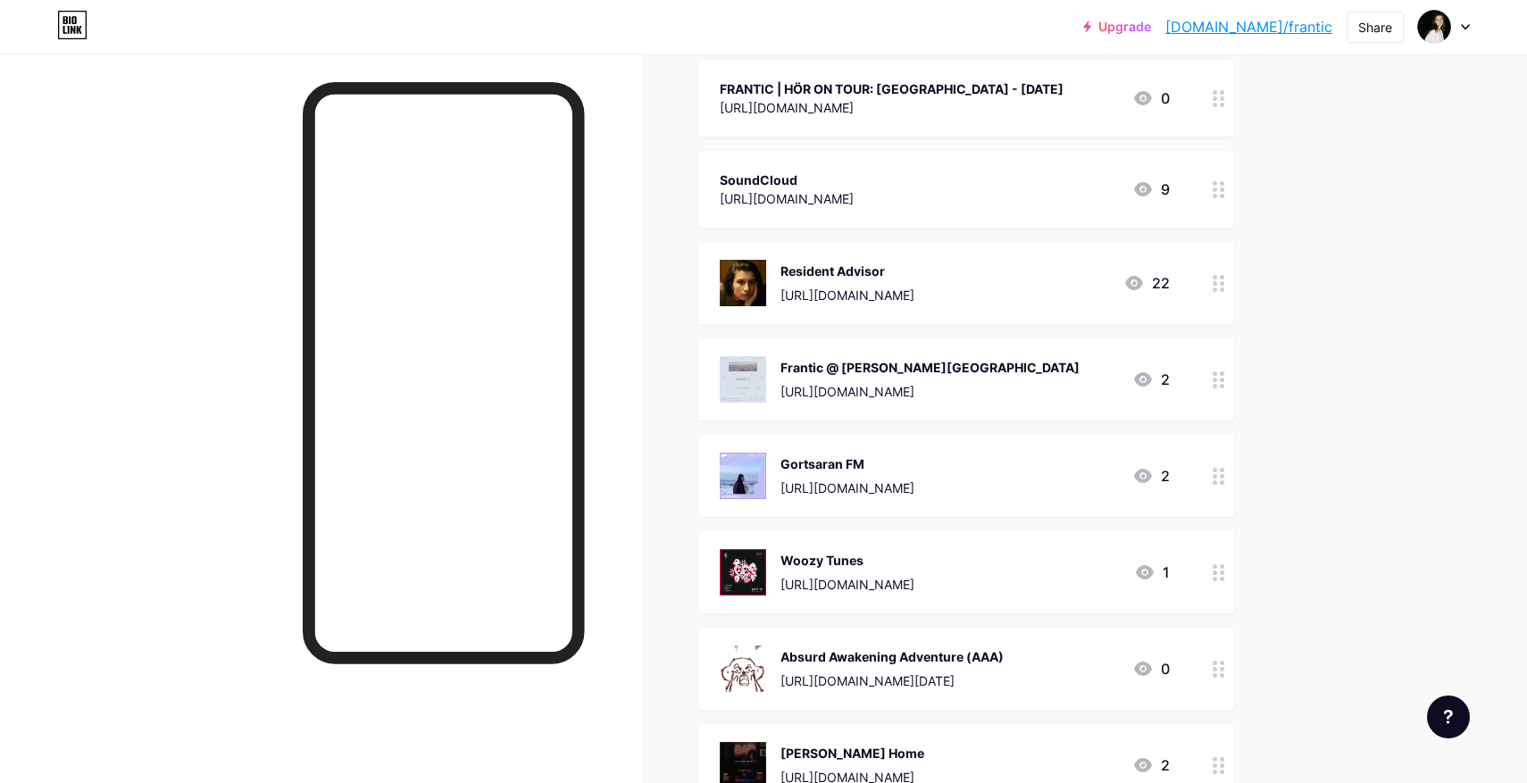
scroll to position [217, 0]
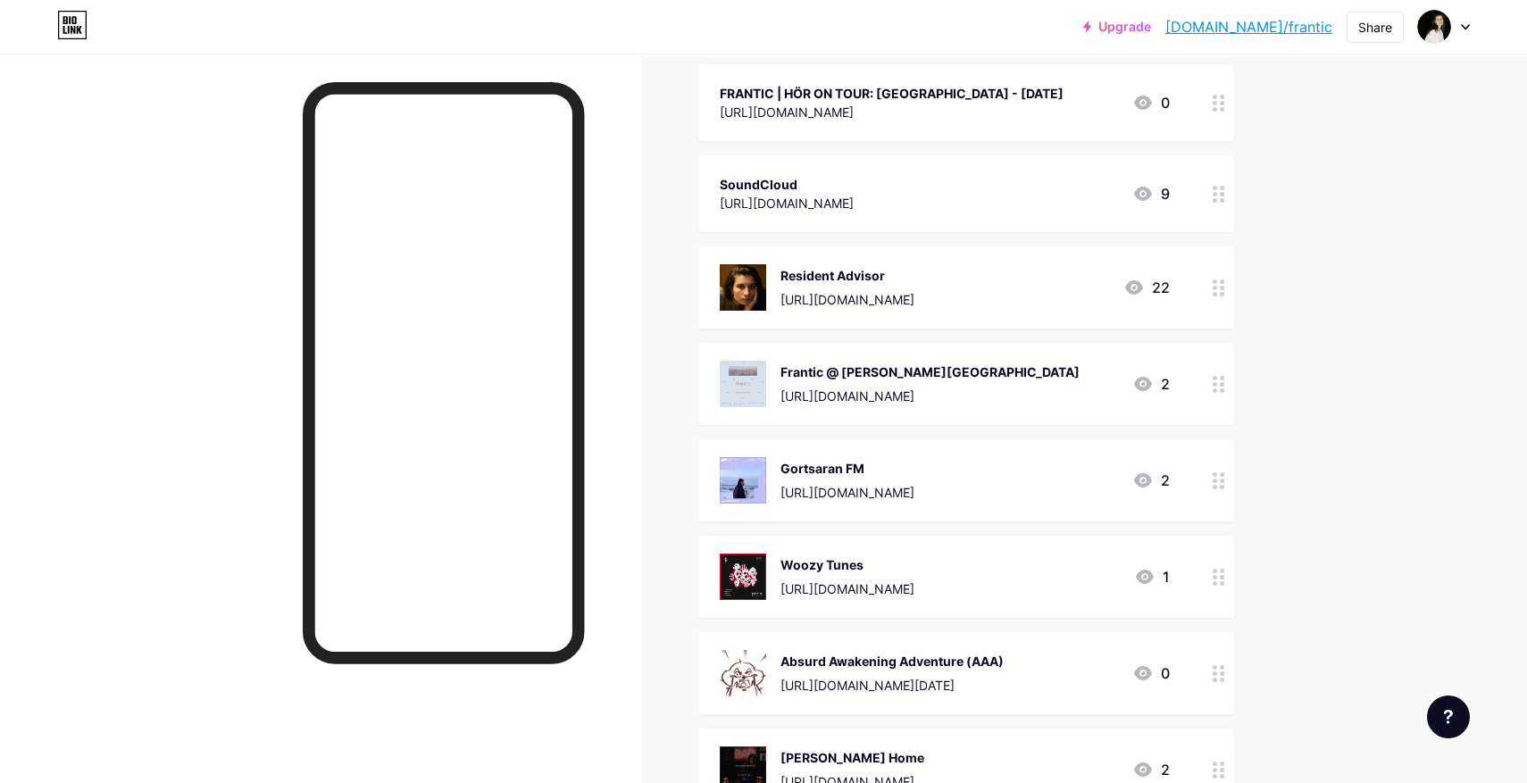
click at [1215, 672] on circle at bounding box center [1215, 674] width 4 height 4
click at [617, 465] on div "Delete" at bounding box center [610, 470] width 38 height 21
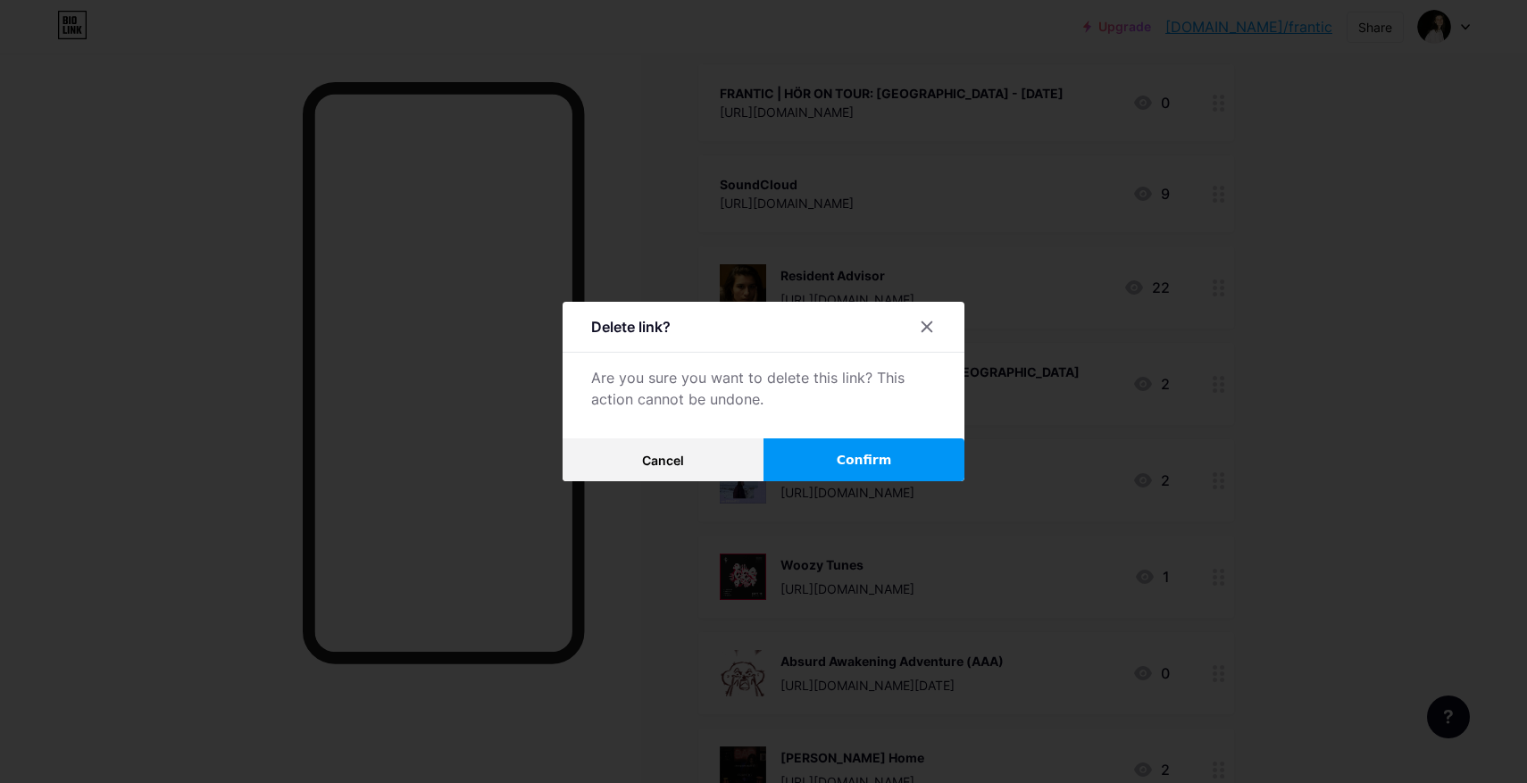
click at [835, 468] on button "Confirm" at bounding box center [864, 459] width 201 height 43
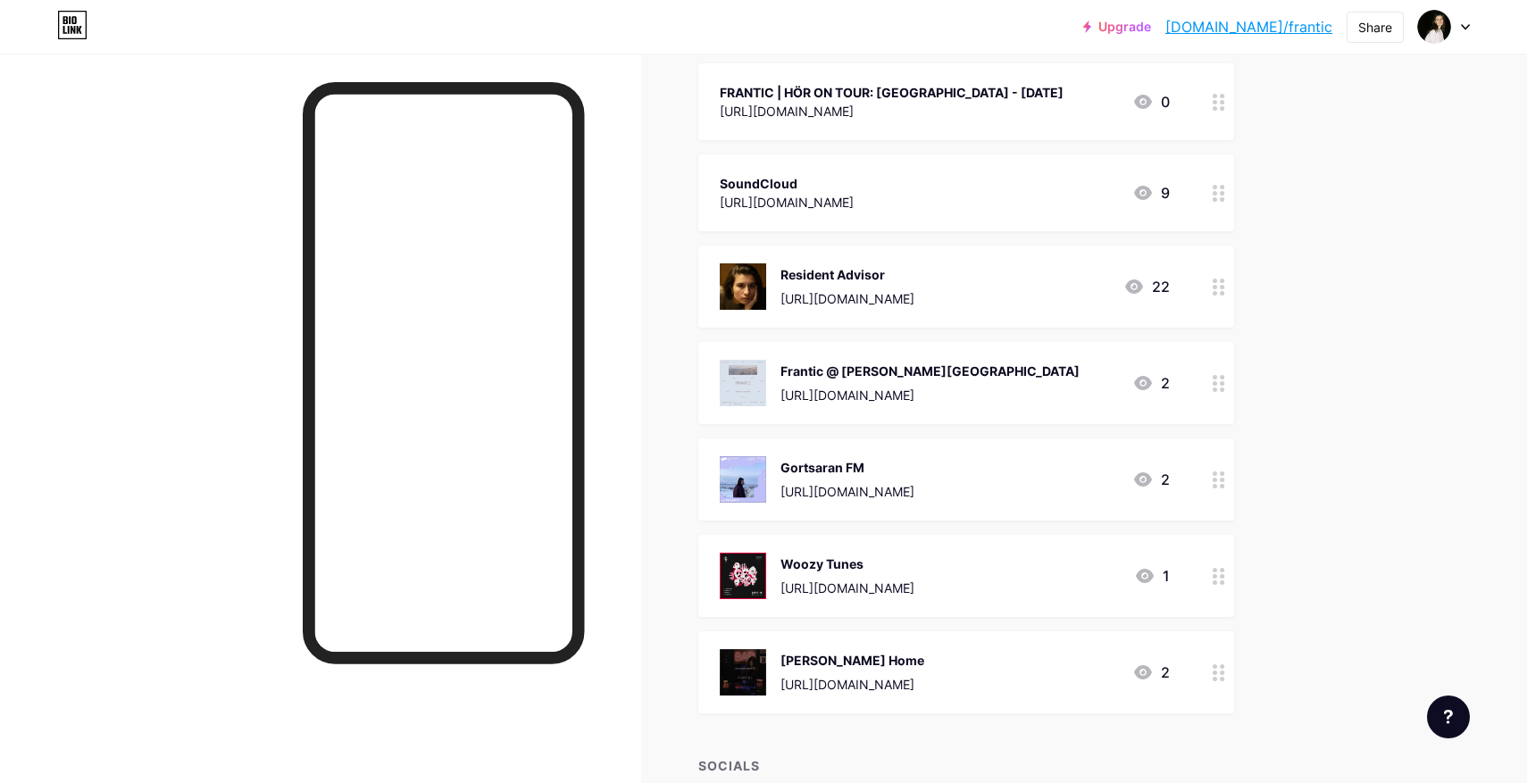
scroll to position [368, 0]
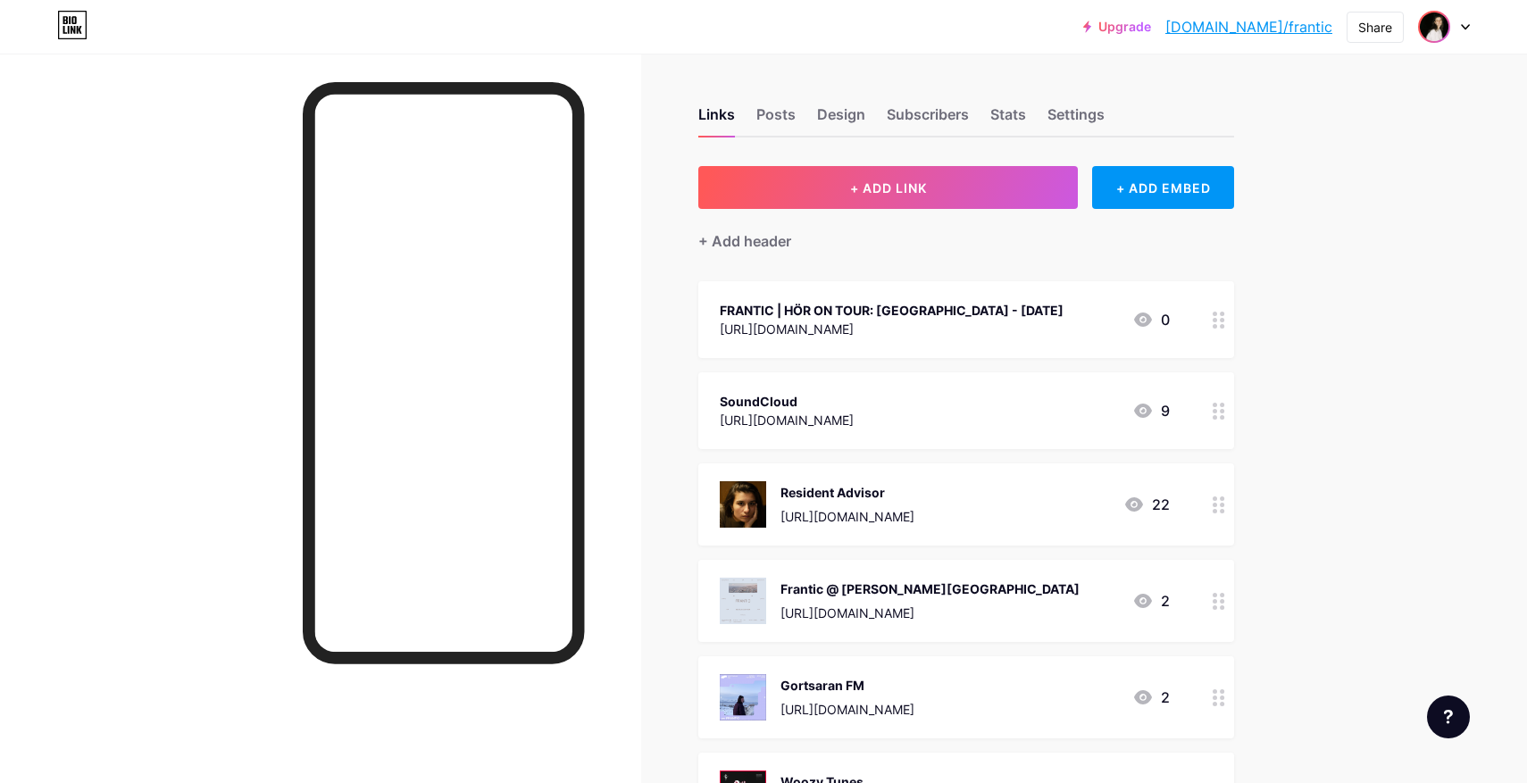
click at [1420, 36] on span at bounding box center [1434, 27] width 29 height 29
click at [1430, 31] on img at bounding box center [1434, 27] width 29 height 29
click at [1439, 13] on span at bounding box center [1434, 27] width 29 height 29
click at [1323, 102] on div "Frantic" at bounding box center [1365, 107] width 132 height 14
click at [1437, 32] on img at bounding box center [1434, 27] width 29 height 29
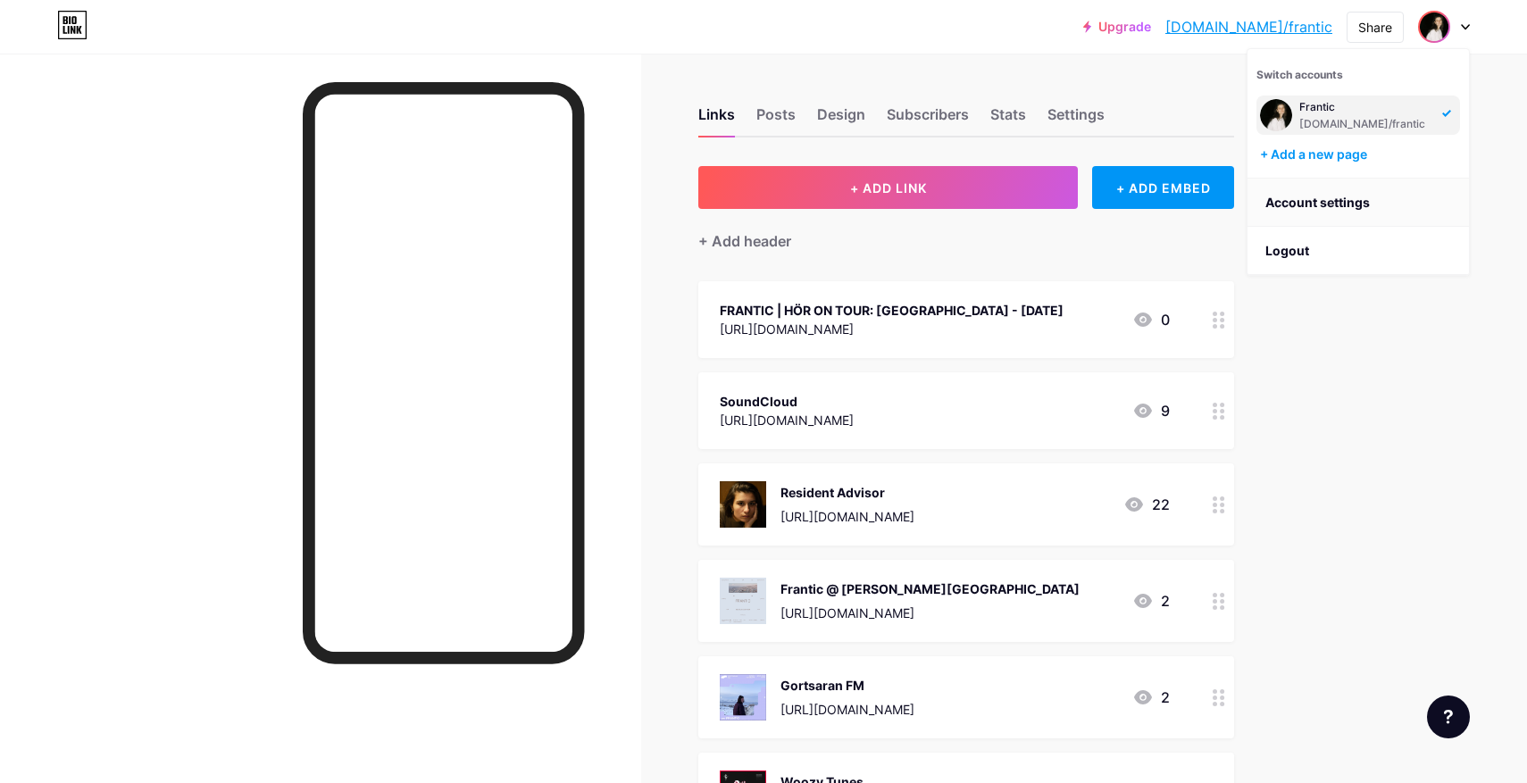
click at [1306, 208] on link "Account settings" at bounding box center [1358, 203] width 221 height 48
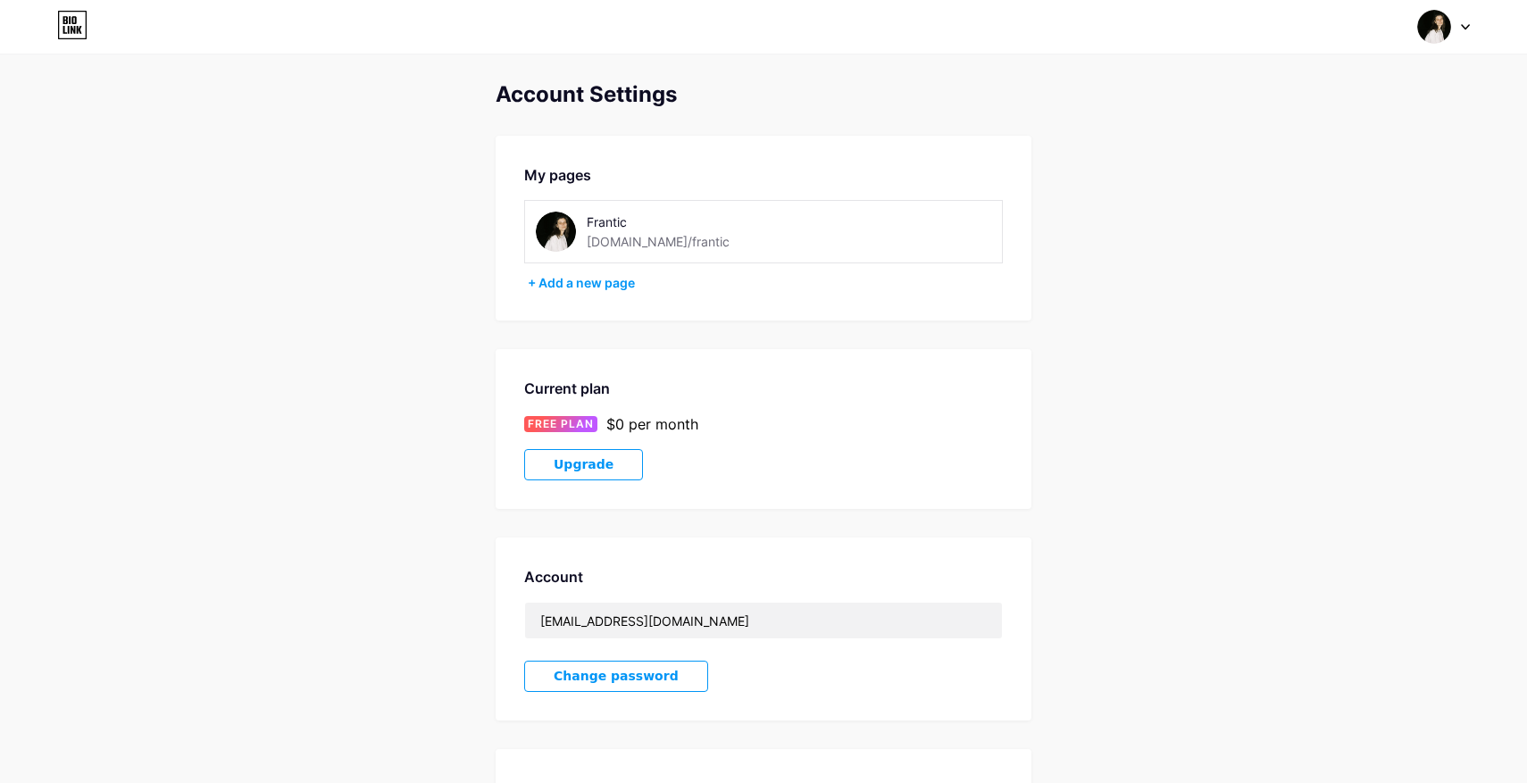
click at [587, 234] on div "[DOMAIN_NAME]/frantic" at bounding box center [658, 241] width 143 height 19
click at [533, 215] on div "Frantic [DOMAIN_NAME]/frantic" at bounding box center [763, 231] width 479 height 63
click at [555, 234] on img at bounding box center [556, 232] width 40 height 40
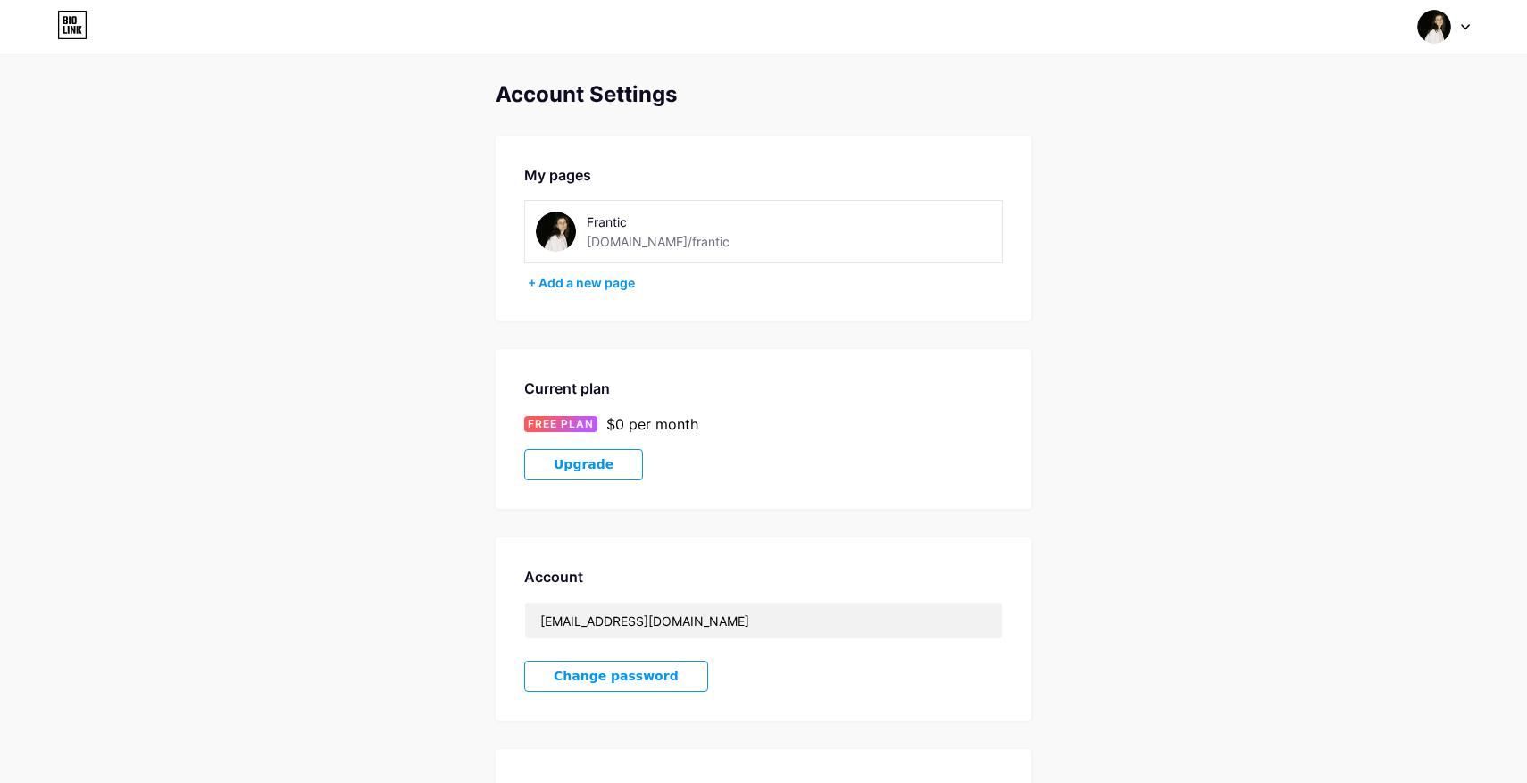
click at [555, 234] on img at bounding box center [556, 232] width 40 height 40
